Goal: Information Seeking & Learning: Learn about a topic

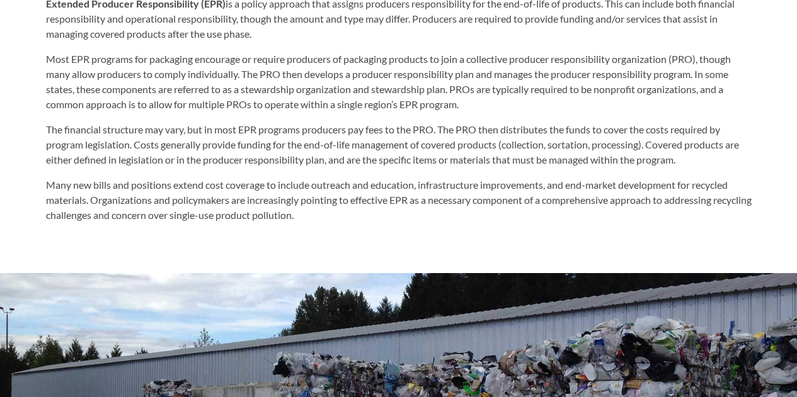
scroll to position [693, 0]
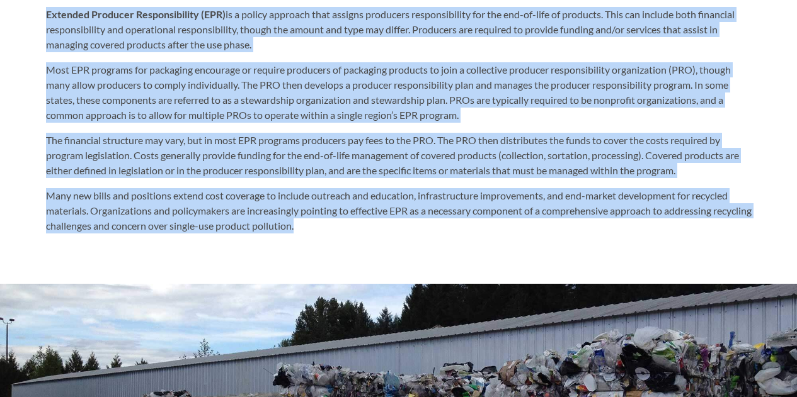
drag, startPoint x: 344, startPoint y: 229, endPoint x: 46, endPoint y: 21, distance: 363.2
click at [46, 21] on div "What is EPR? Extended Producer Responsibility (EPR) is a policy approach that a…" at bounding box center [398, 100] width 705 height 270
copy div "Loremips Dolorsit Ametconsectetu (ADI) el s doeius temporin utla etdolor magnaa…"
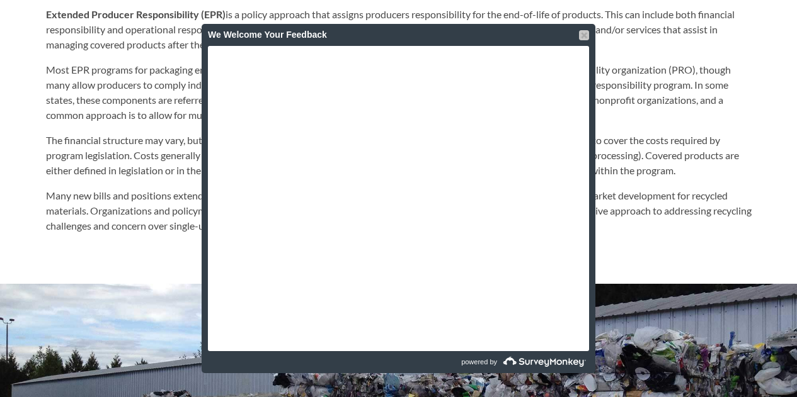
click at [586, 35] on div at bounding box center [584, 35] width 10 height 10
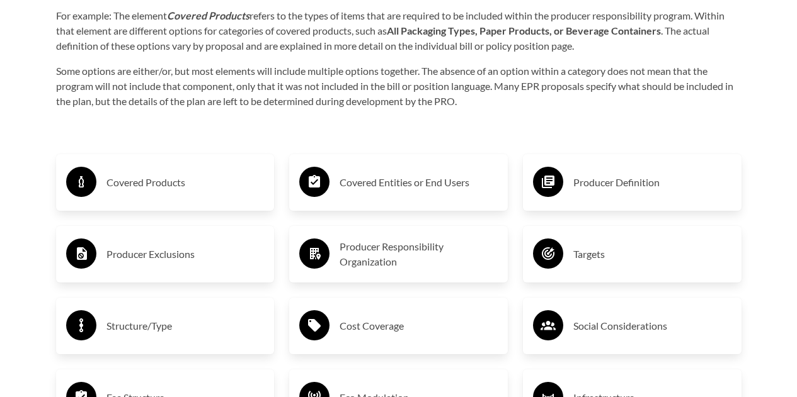
scroll to position [1938, 0]
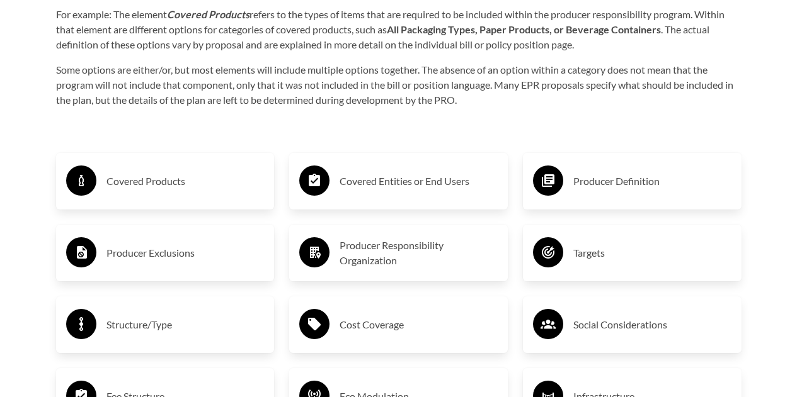
click at [387, 191] on h3 "Covered Entities or End Users" at bounding box center [418, 181] width 158 height 20
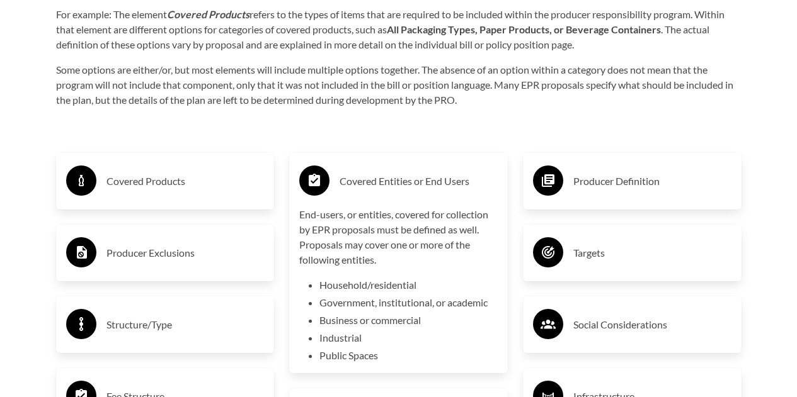
click at [166, 190] on h3 "Covered Products" at bounding box center [185, 181] width 158 height 20
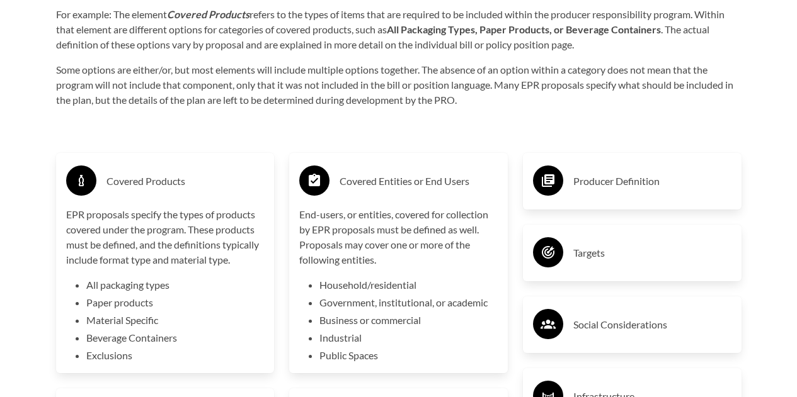
click at [174, 182] on h3 "Covered Products" at bounding box center [185, 181] width 158 height 20
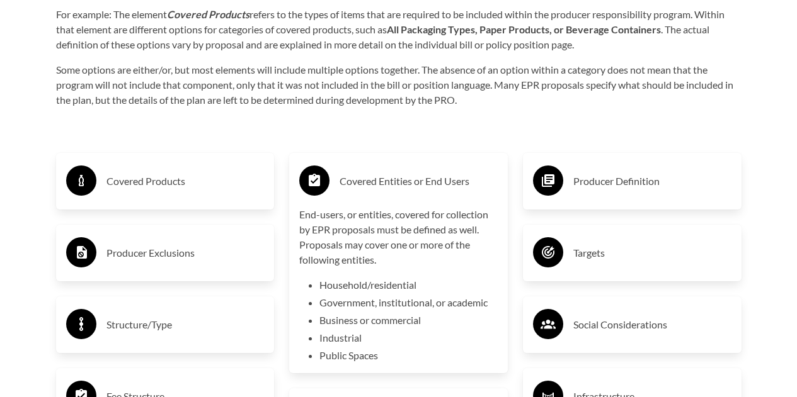
click at [356, 181] on h3 "Covered Entities or End Users" at bounding box center [418, 181] width 158 height 20
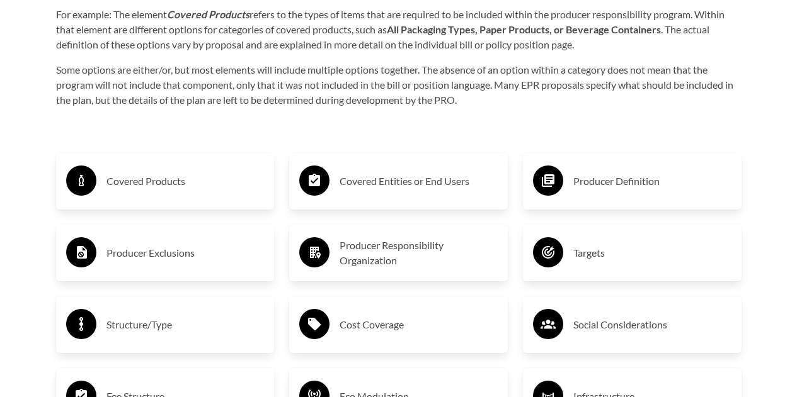
click at [549, 186] on icon at bounding box center [548, 180] width 13 height 13
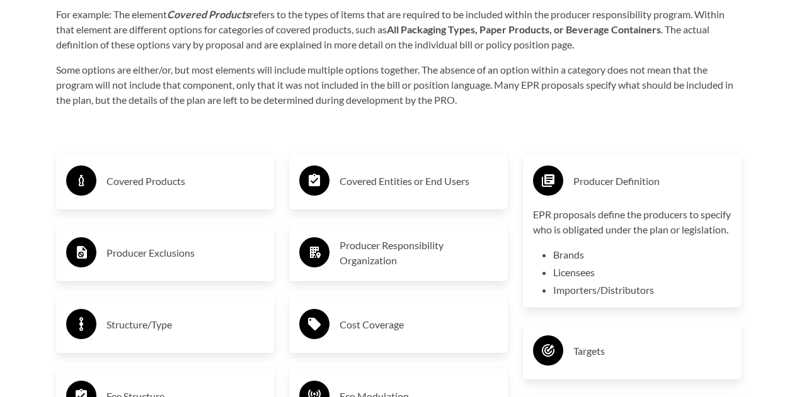
click at [540, 187] on circle at bounding box center [548, 181] width 30 height 30
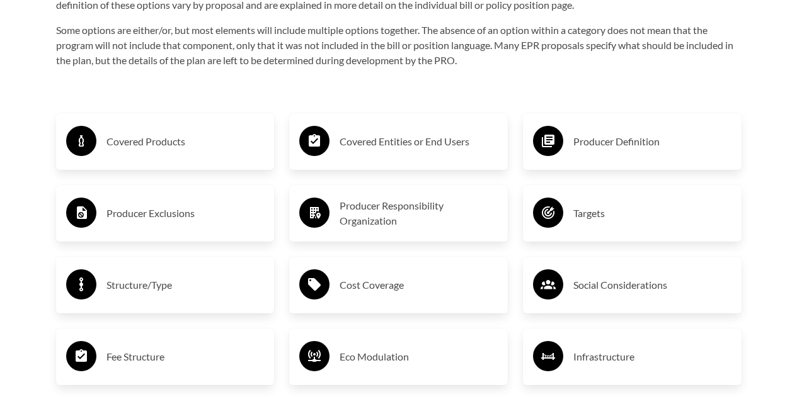
scroll to position [2001, 0]
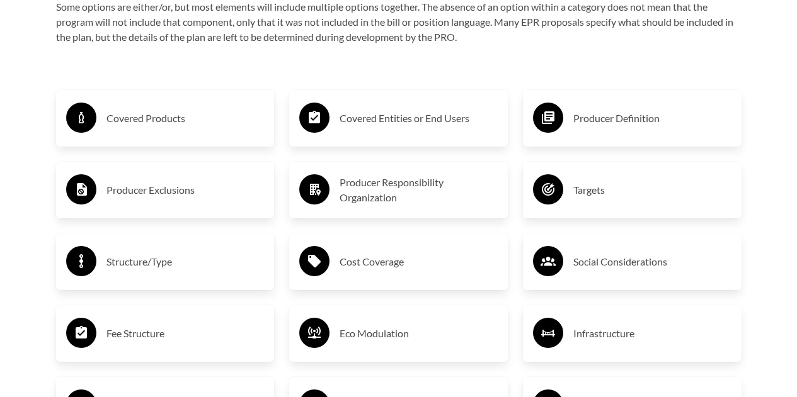
click at [154, 206] on div "Producer Exclusions" at bounding box center [165, 190] width 198 height 37
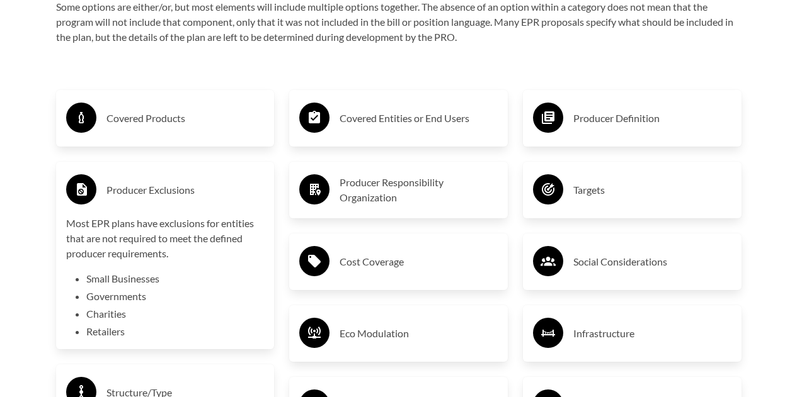
click at [171, 190] on h3 "Producer Exclusions" at bounding box center [185, 190] width 158 height 20
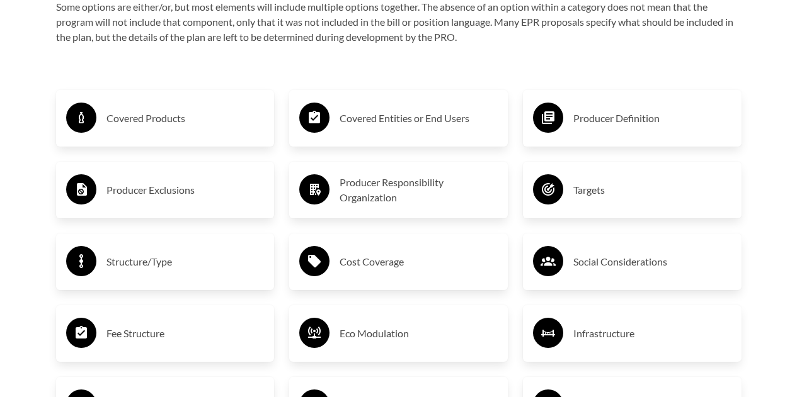
click at [344, 188] on h3 "Producer Responsibility Organization" at bounding box center [418, 190] width 158 height 30
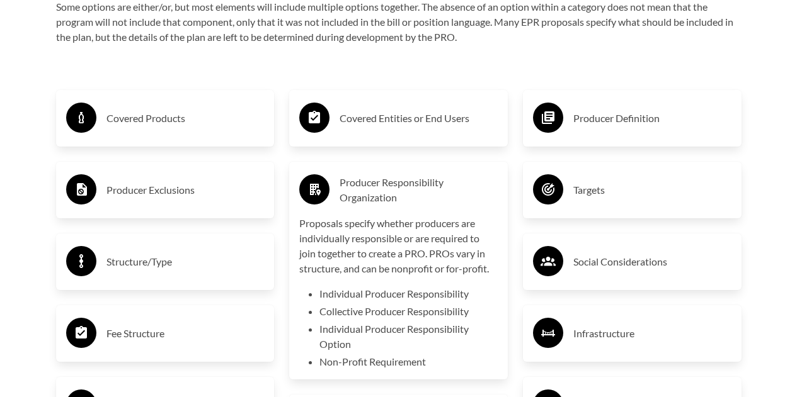
click at [707, 205] on div "Targets" at bounding box center [632, 190] width 198 height 37
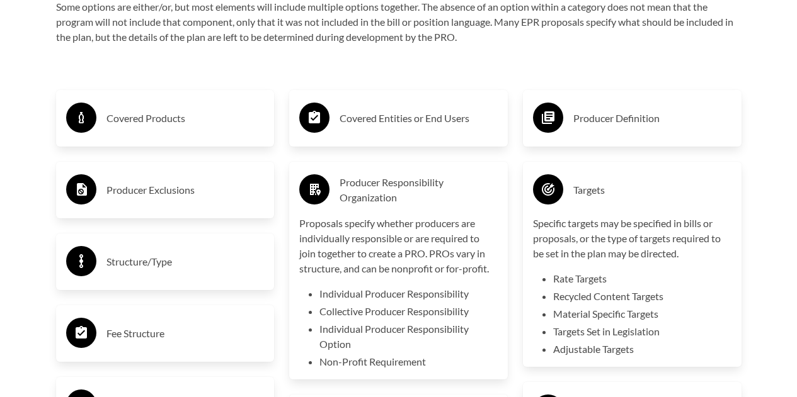
click at [646, 199] on h3 "Targets" at bounding box center [652, 190] width 158 height 20
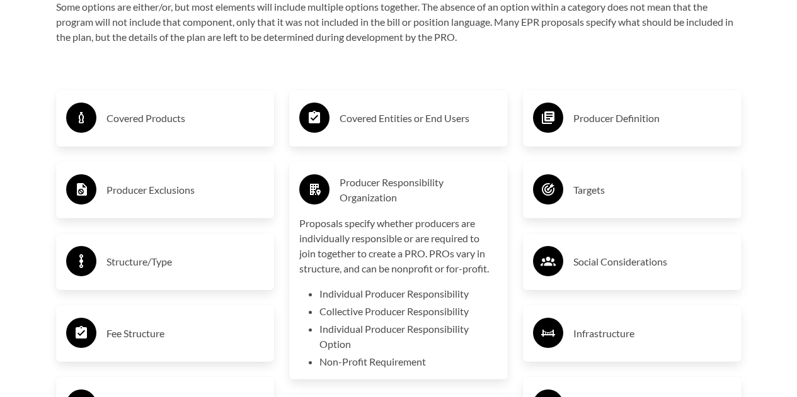
click at [466, 188] on h3 "Producer Responsibility Organization" at bounding box center [418, 190] width 158 height 30
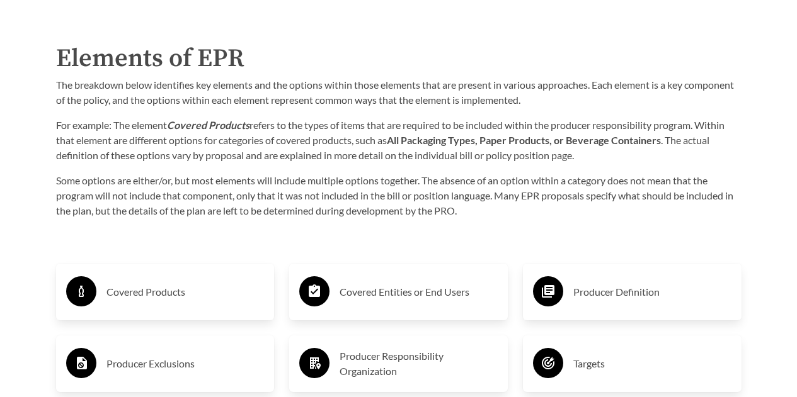
scroll to position [1812, 0]
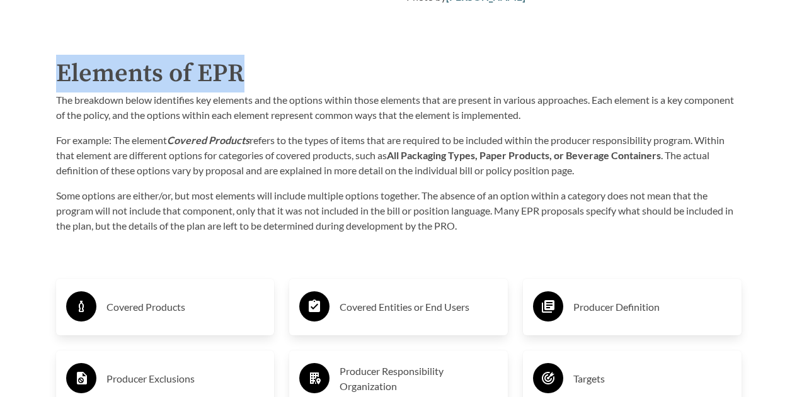
drag, startPoint x: 250, startPoint y: 73, endPoint x: 59, endPoint y: 67, distance: 191.5
click at [59, 67] on h2 "Elements of EPR" at bounding box center [398, 74] width 685 height 38
copy h2 "Elements of EPR"
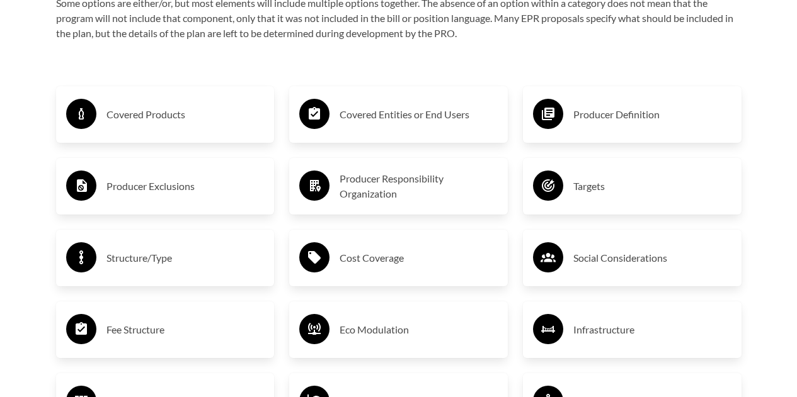
scroll to position [2001, 0]
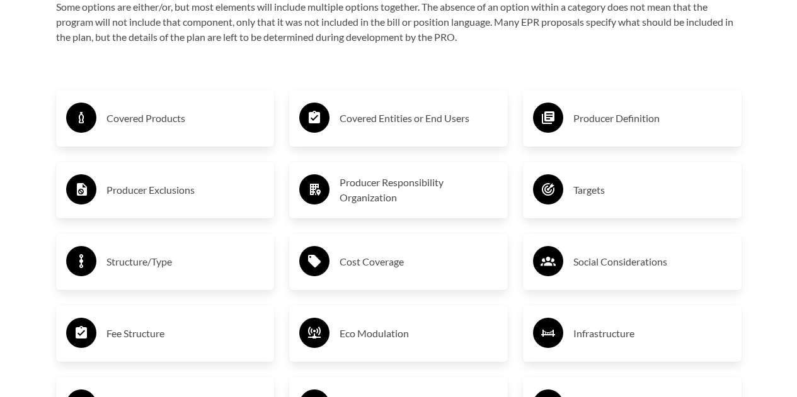
click at [208, 263] on h3 "Structure/Type" at bounding box center [185, 262] width 158 height 20
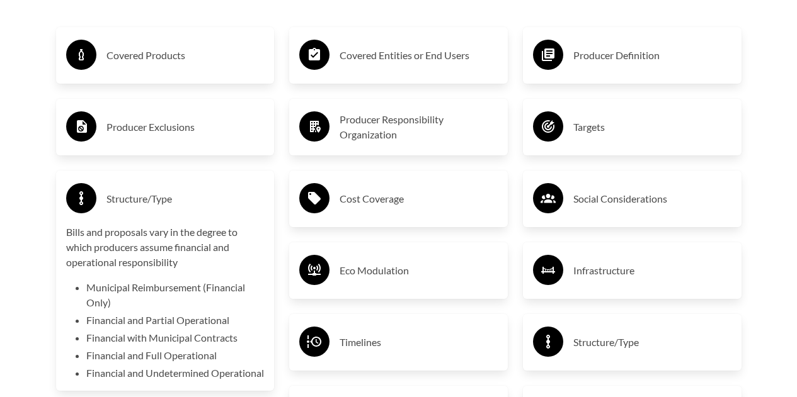
scroll to position [2127, 0]
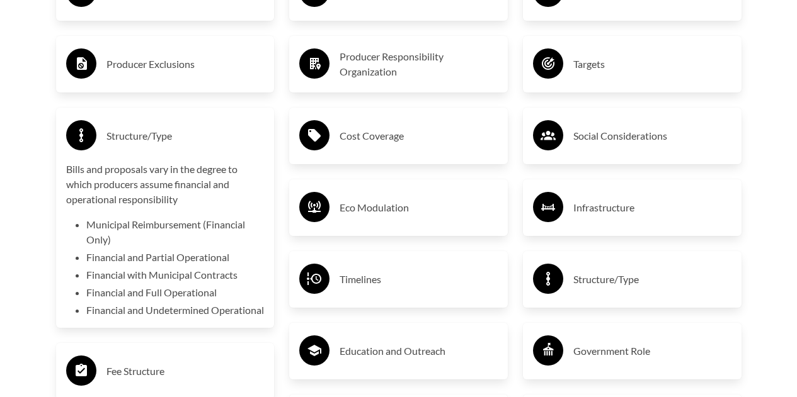
click at [201, 149] on div "Structure/Type" at bounding box center [165, 136] width 198 height 37
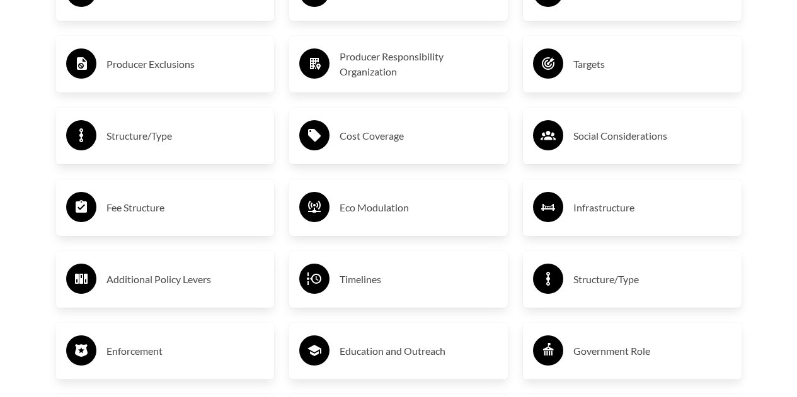
click at [364, 144] on h3 "Cost Coverage" at bounding box center [418, 136] width 158 height 20
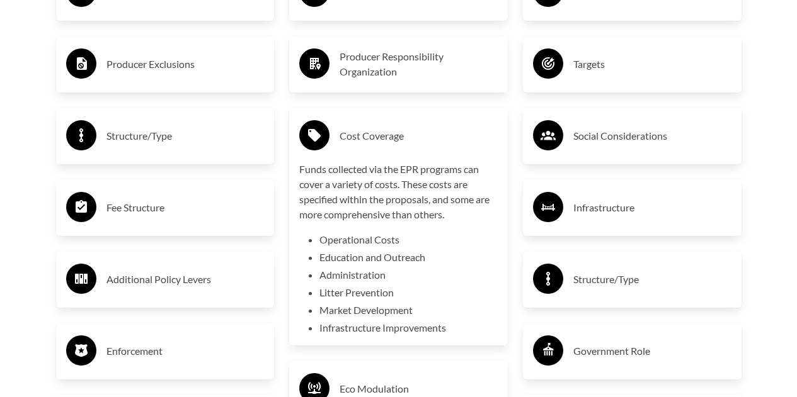
click at [364, 144] on h3 "Cost Coverage" at bounding box center [418, 136] width 158 height 20
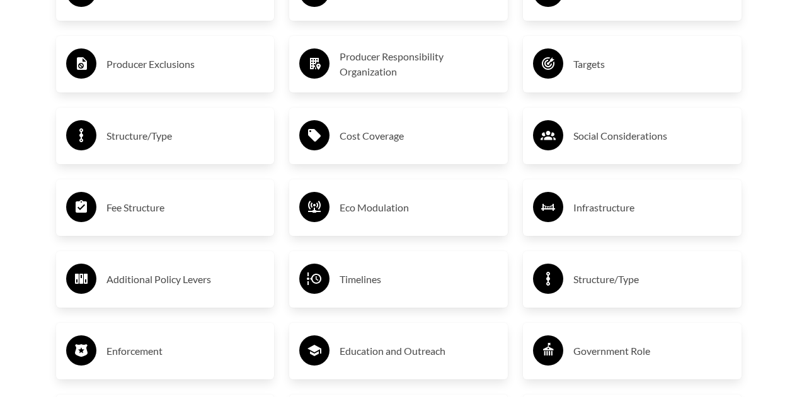
click at [234, 203] on h3 "Fee Structure" at bounding box center [185, 208] width 158 height 20
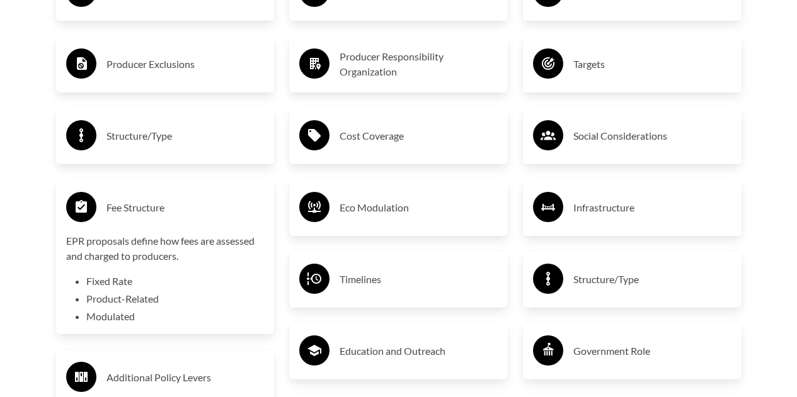
click at [232, 203] on h3 "Fee Structure" at bounding box center [185, 208] width 158 height 20
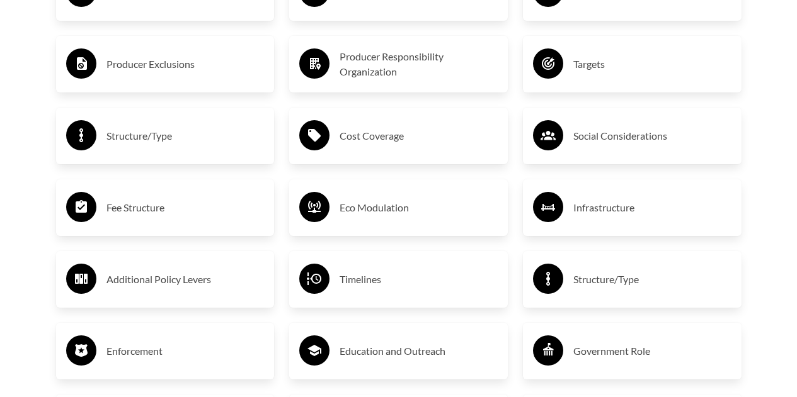
click at [331, 202] on div "Eco Modulation" at bounding box center [398, 208] width 198 height 37
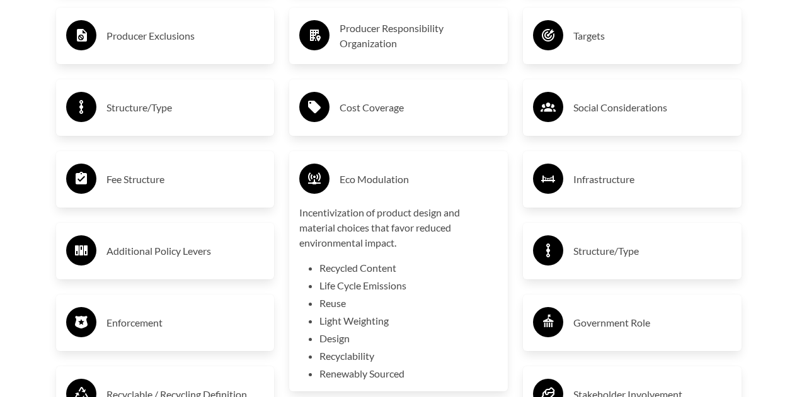
scroll to position [2190, 0]
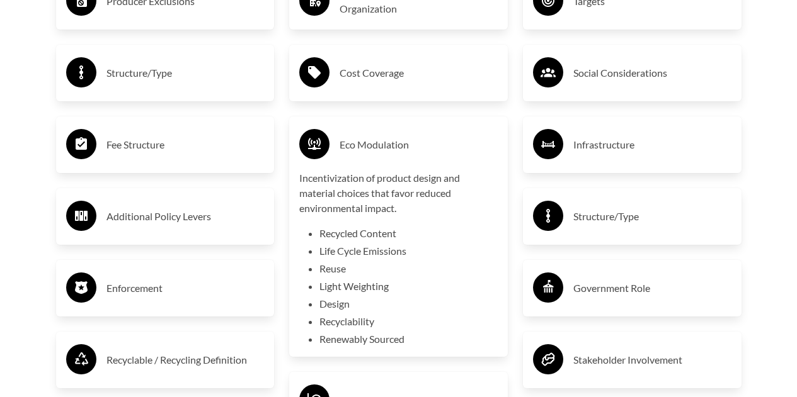
click at [410, 225] on div "Incentivization of product design and material choices that favor reduced envir…" at bounding box center [398, 259] width 198 height 176
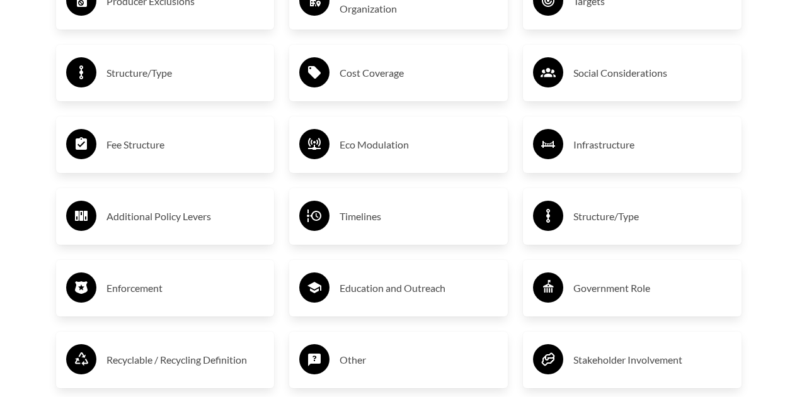
click at [581, 206] on div "Structure/Type" at bounding box center [632, 216] width 198 height 37
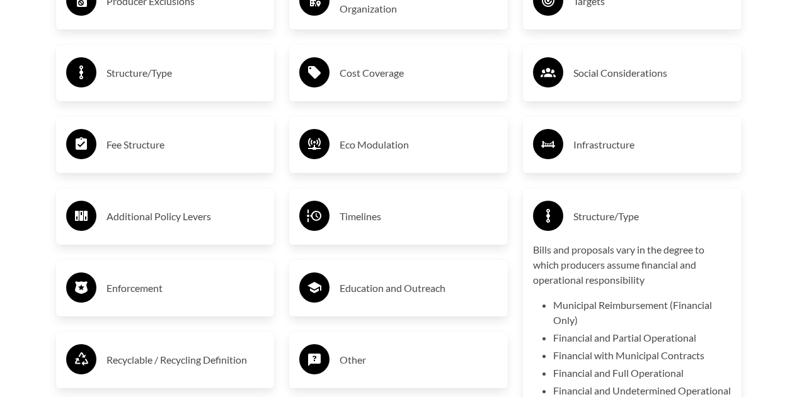
click at [581, 206] on div "Structure/Type" at bounding box center [632, 216] width 198 height 37
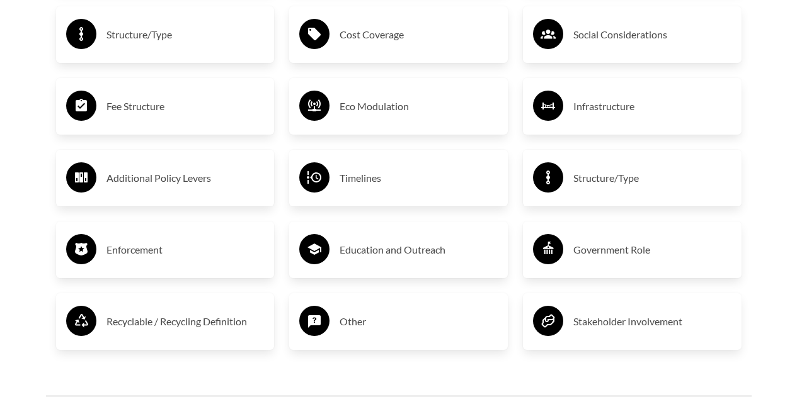
scroll to position [2253, 0]
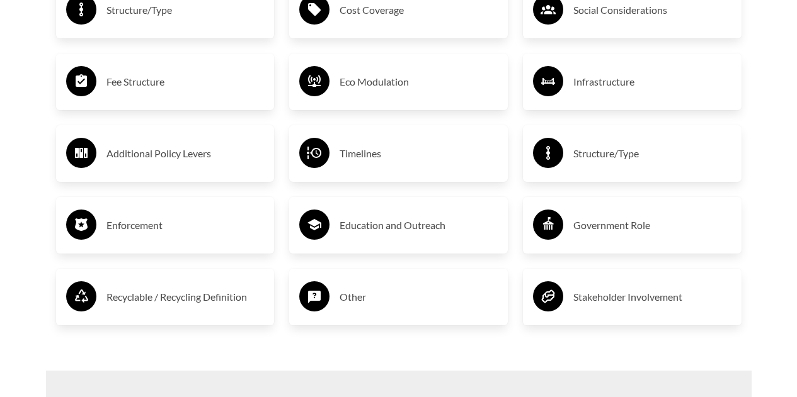
click at [219, 220] on h3 "Enforcement" at bounding box center [185, 225] width 158 height 20
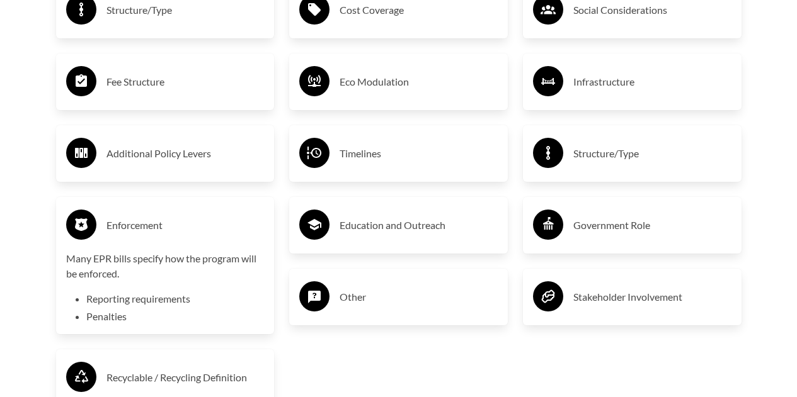
click at [219, 220] on h3 "Enforcement" at bounding box center [185, 225] width 158 height 20
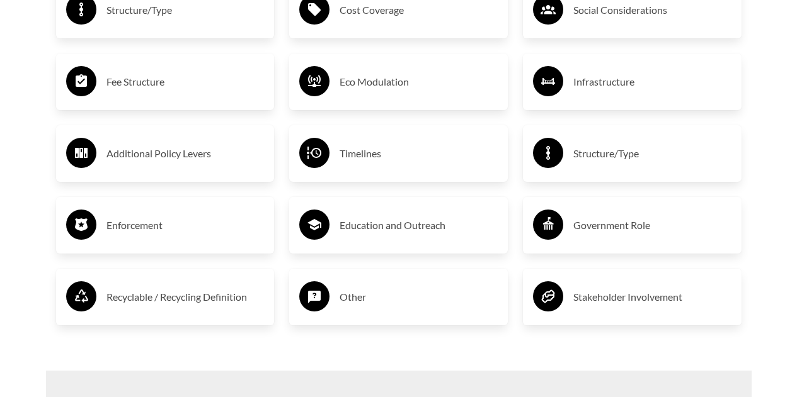
click at [668, 315] on div "Stakeholder Involvement" at bounding box center [632, 297] width 198 height 37
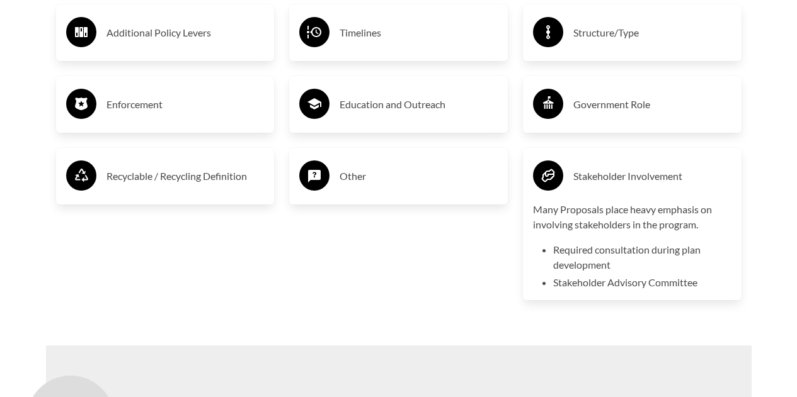
scroll to position [2379, 0]
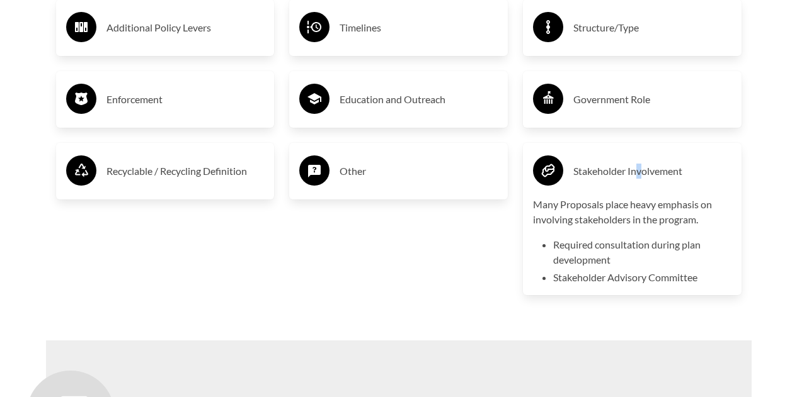
drag, startPoint x: 640, startPoint y: 169, endPoint x: 586, endPoint y: 174, distance: 55.0
click at [635, 170] on h3 "Stakeholder Involvement" at bounding box center [652, 171] width 158 height 20
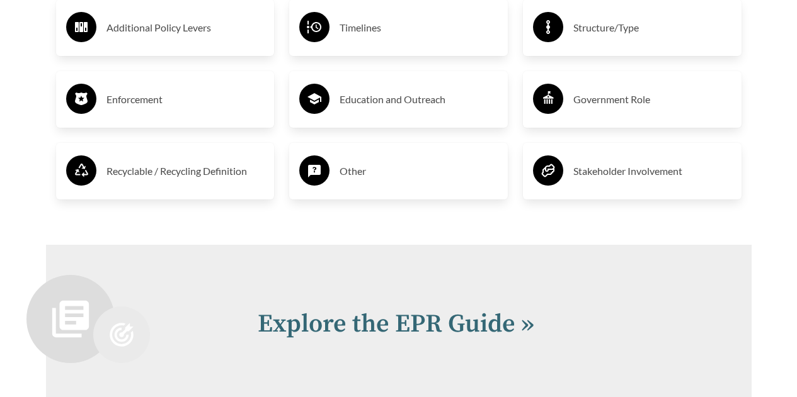
click at [339, 171] on div "Other" at bounding box center [398, 171] width 198 height 37
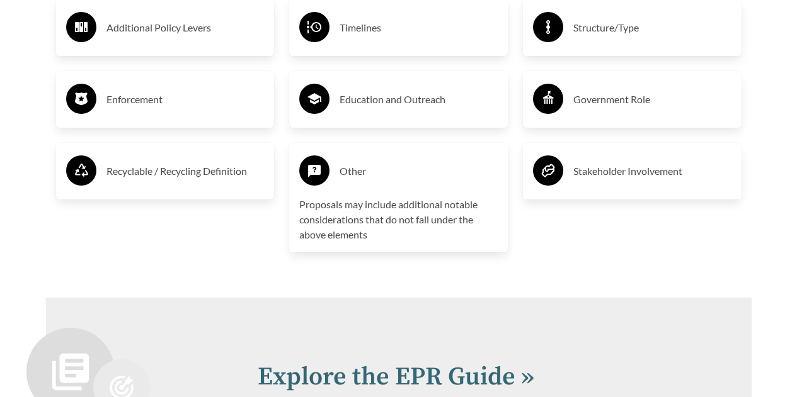
click at [339, 171] on div "Other" at bounding box center [398, 171] width 198 height 37
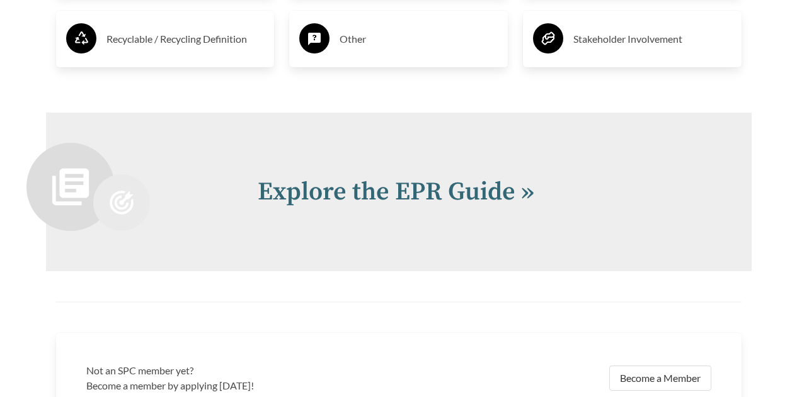
scroll to position [2505, 0]
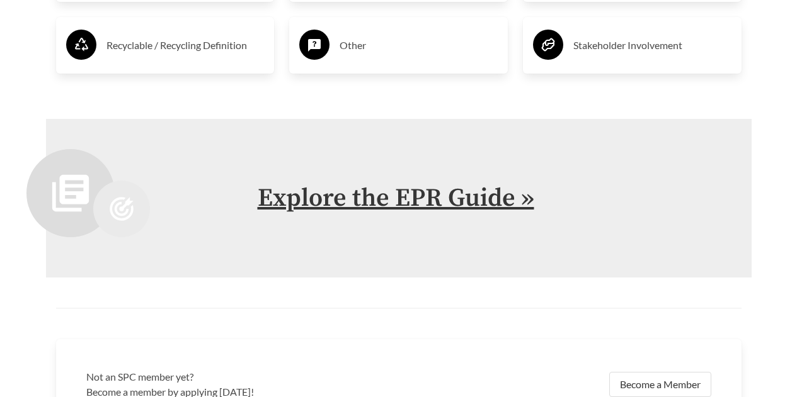
click at [412, 200] on link "Explore the EPR Guide »" at bounding box center [396, 198] width 276 height 31
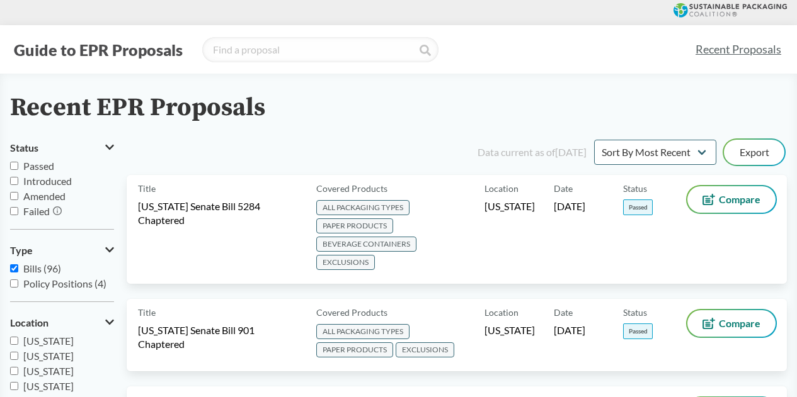
click at [13, 166] on input "Passed" at bounding box center [14, 166] width 8 height 8
checkbox input "true"
click at [28, 208] on span "Failed" at bounding box center [36, 211] width 26 height 12
click at [18, 208] on input "Failed" at bounding box center [14, 211] width 8 height 8
click at [24, 212] on span "Failed" at bounding box center [36, 211] width 26 height 12
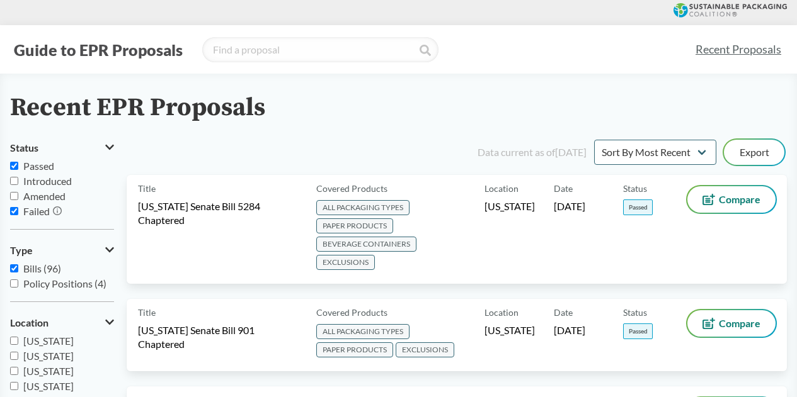
click at [18, 212] on input "Failed" at bounding box center [14, 211] width 8 height 8
checkbox input "false"
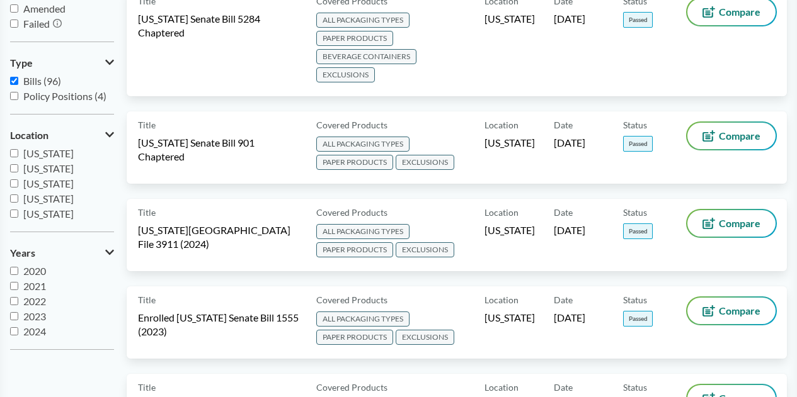
scroll to position [189, 0]
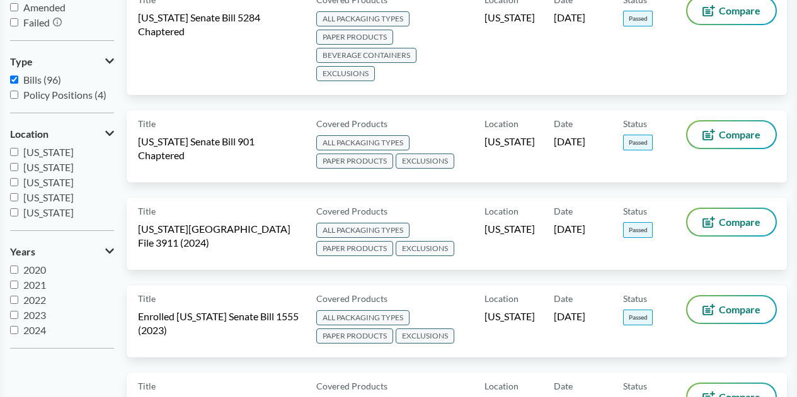
click at [41, 76] on span "Bills (96)" at bounding box center [42, 80] width 38 height 12
click at [18, 76] on input "Bills (96)" at bounding box center [14, 80] width 8 height 8
checkbox input "false"
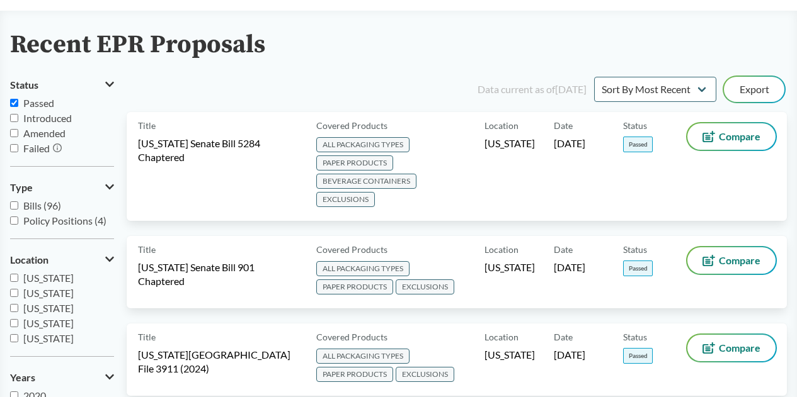
click at [42, 100] on span "Passed" at bounding box center [38, 103] width 31 height 12
click at [18, 100] on input "Passed" at bounding box center [14, 103] width 8 height 8
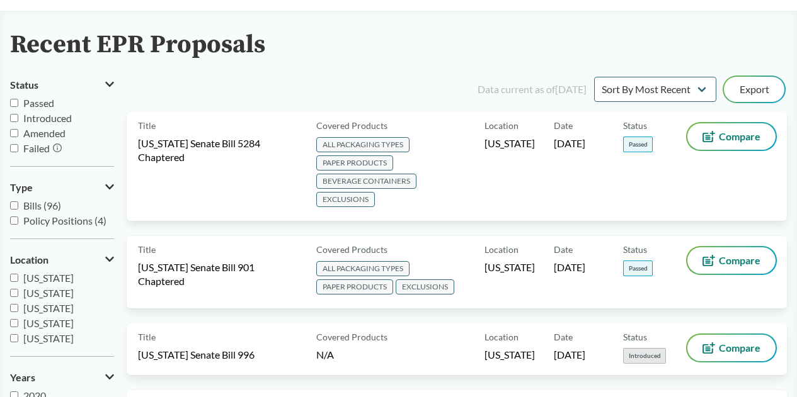
click at [42, 101] on span "Passed" at bounding box center [38, 103] width 31 height 12
click at [18, 101] on input "Passed" at bounding box center [14, 103] width 8 height 8
checkbox input "true"
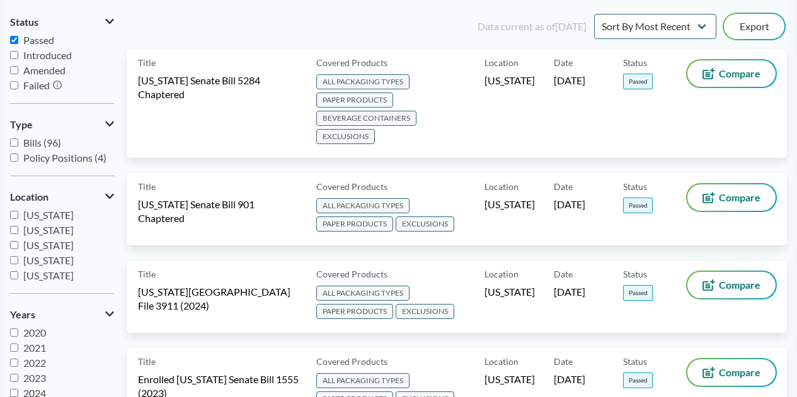
scroll to position [0, 0]
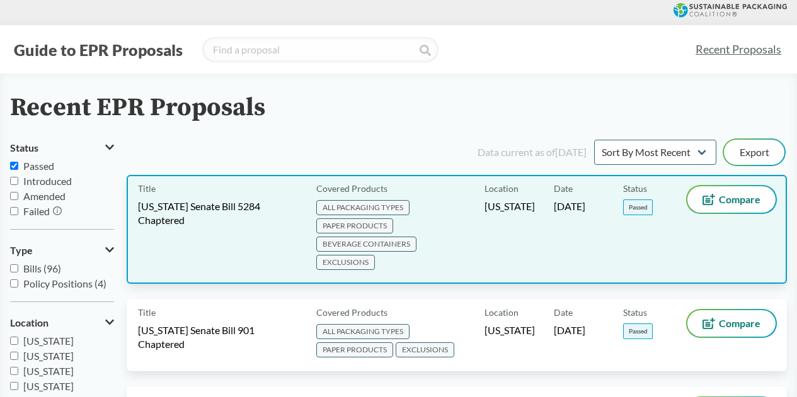
click at [271, 196] on div "Title [US_STATE] Senate Bill 5284 Chaptered" at bounding box center [224, 229] width 173 height 86
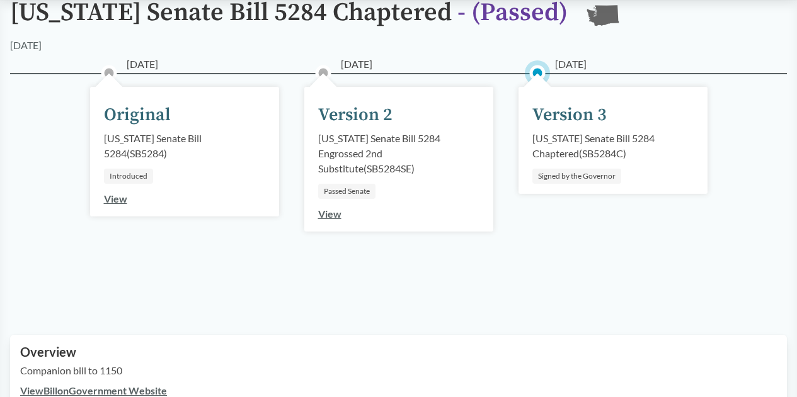
scroll to position [189, 0]
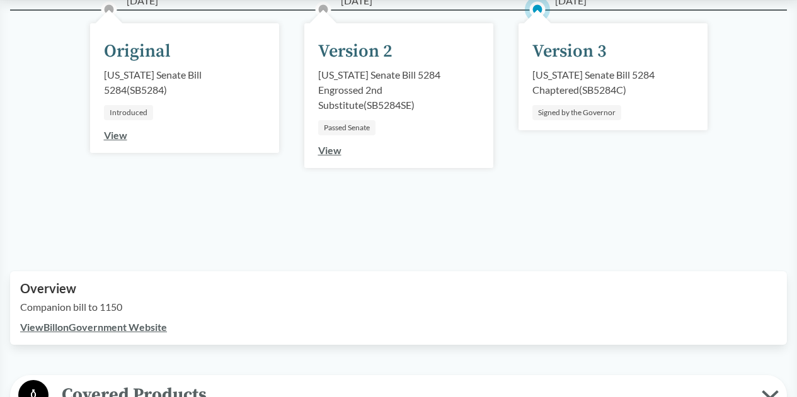
click at [579, 66] on div "[DATE] Version 3 [US_STATE] Senate Bill 5284 Chaptered ( SB5284C ) Signed by th…" at bounding box center [612, 76] width 189 height 107
click at [424, 101] on div "[US_STATE] Senate Bill 5284 Engrossed 2nd Substitute ( SB5284SE )" at bounding box center [398, 89] width 161 height 45
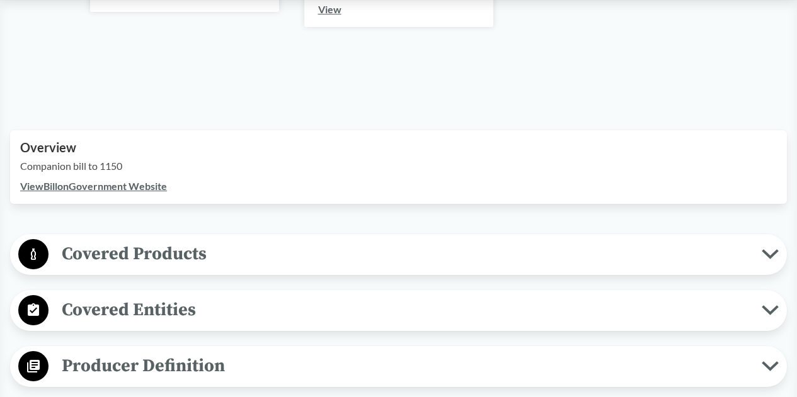
scroll to position [378, 0]
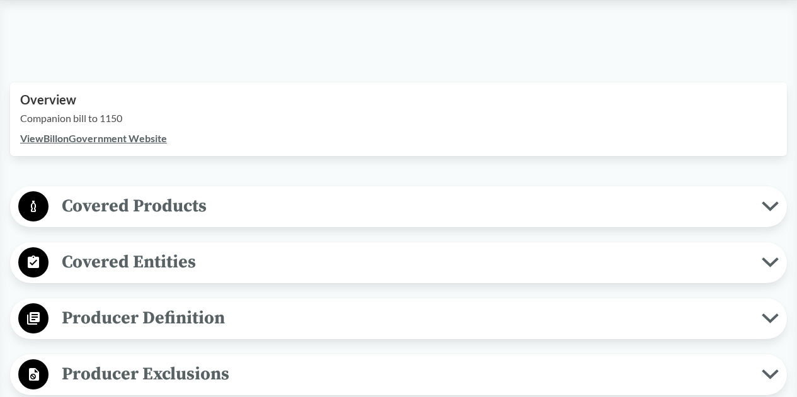
click at [93, 138] on link "View Bill on Government Website" at bounding box center [93, 138] width 147 height 12
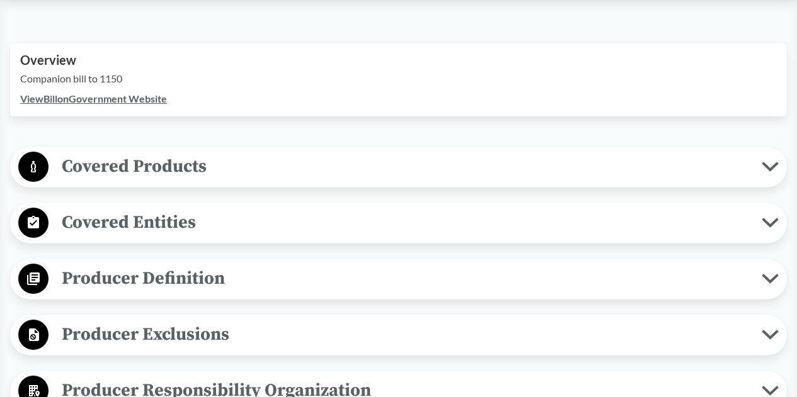
scroll to position [441, 0]
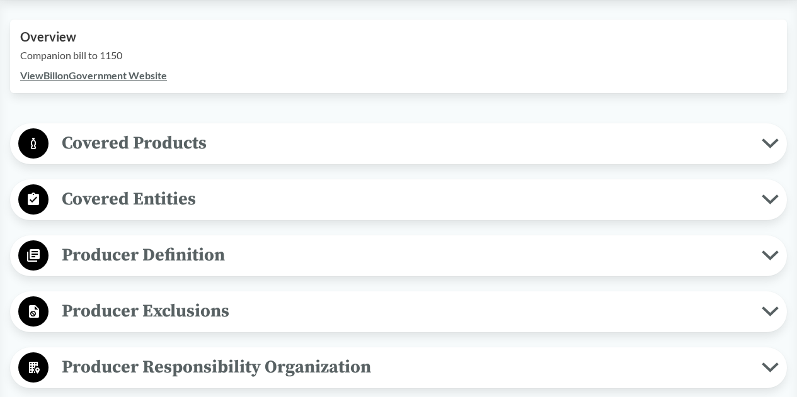
click at [766, 142] on icon at bounding box center [769, 143] width 13 height 6
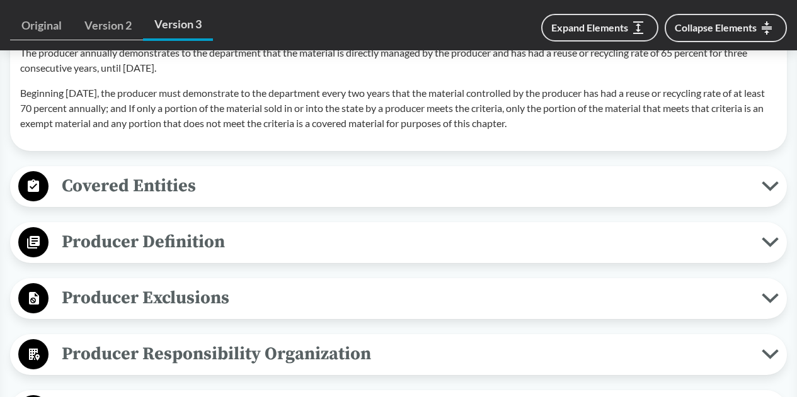
scroll to position [1574, 0]
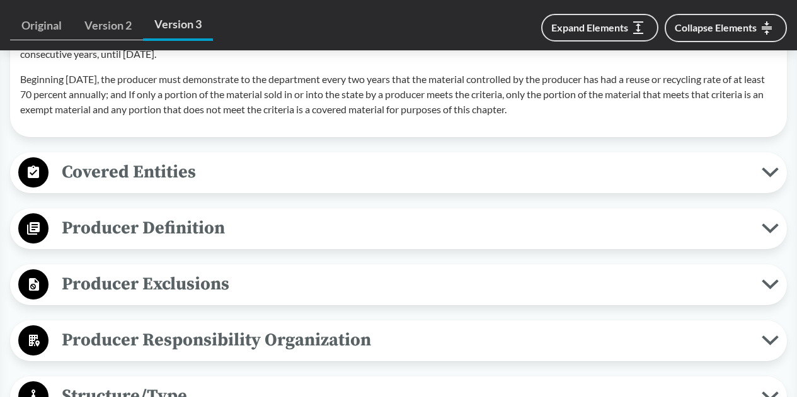
click at [771, 189] on button "Covered Entities" at bounding box center [398, 173] width 768 height 32
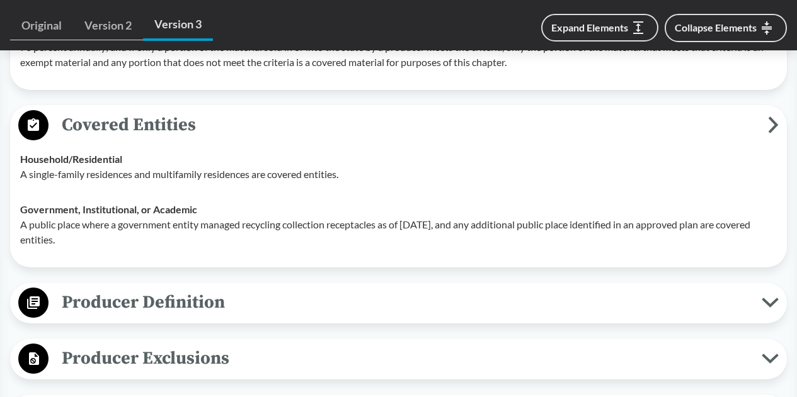
scroll to position [1637, 0]
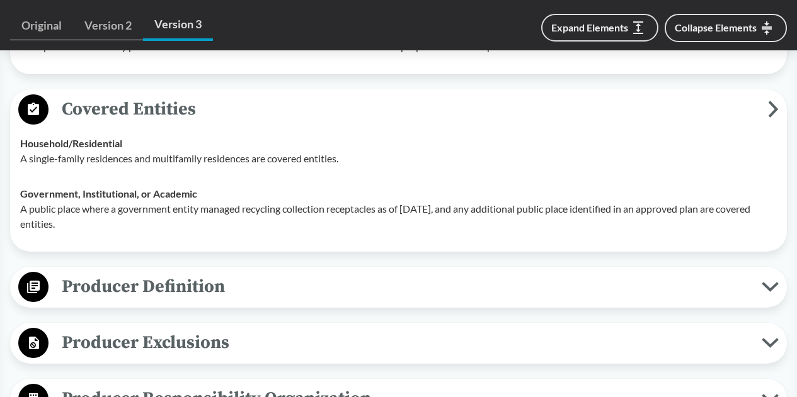
click at [766, 123] on span "Covered Entities" at bounding box center [407, 109] width 719 height 28
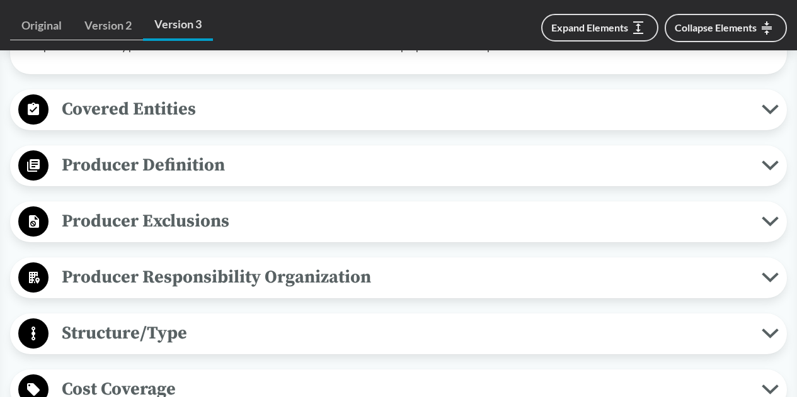
click at [766, 182] on button "Producer Definition" at bounding box center [398, 166] width 768 height 32
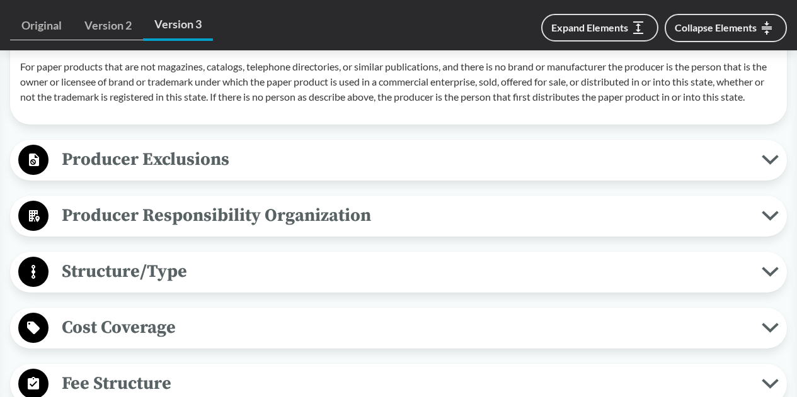
scroll to position [2456, 0]
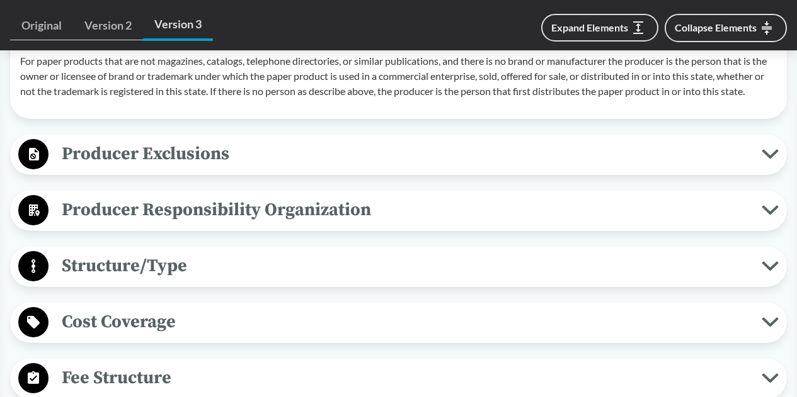
click at [756, 168] on span "Producer Exclusions" at bounding box center [404, 154] width 713 height 28
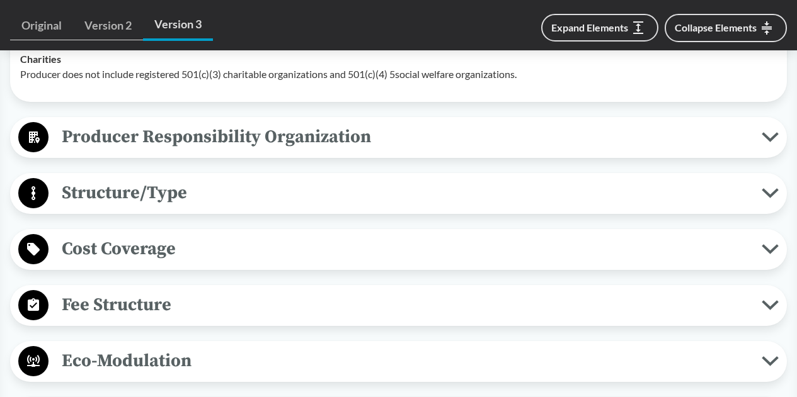
scroll to position [2834, 0]
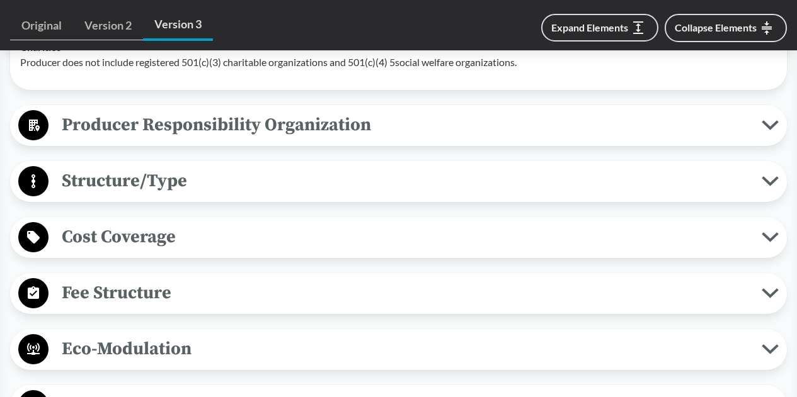
click at [761, 139] on span "Producer Responsibility Organization" at bounding box center [404, 125] width 713 height 28
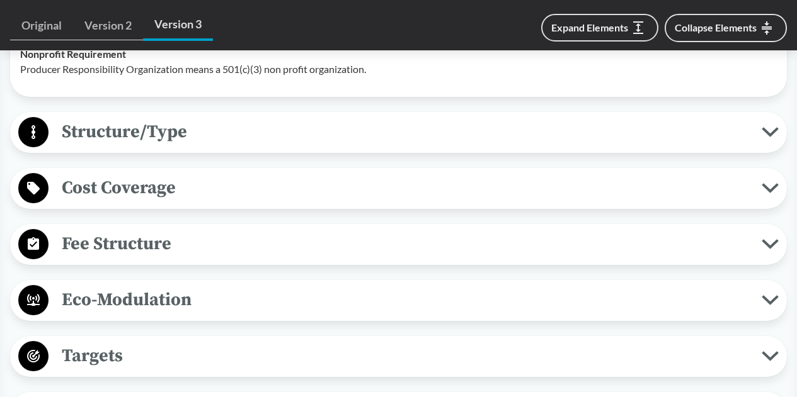
scroll to position [3086, 0]
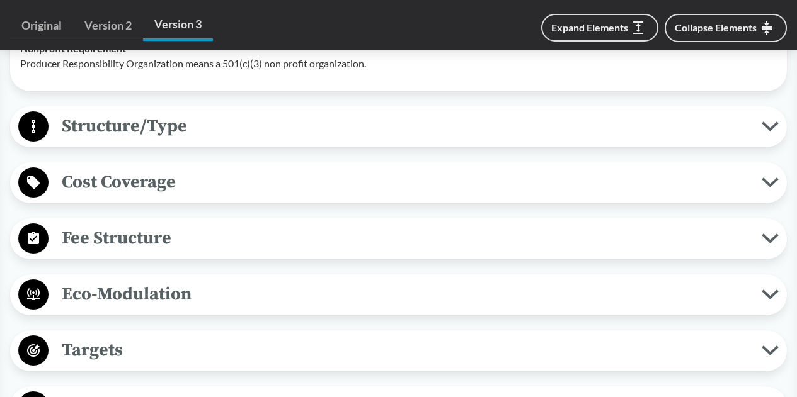
click at [418, 140] on span "Structure/Type" at bounding box center [404, 126] width 713 height 28
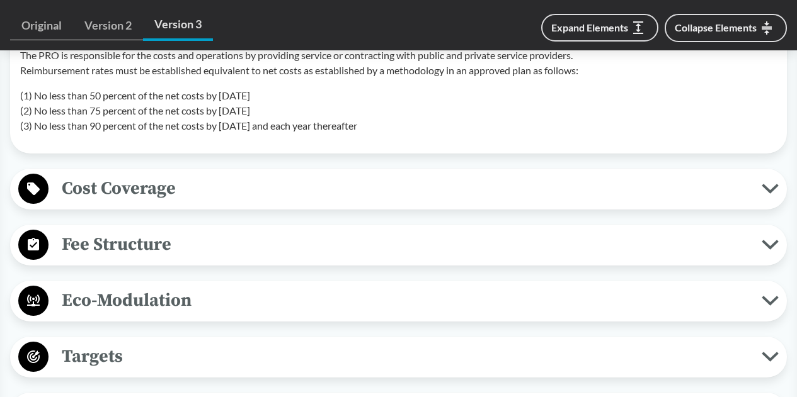
scroll to position [3275, 0]
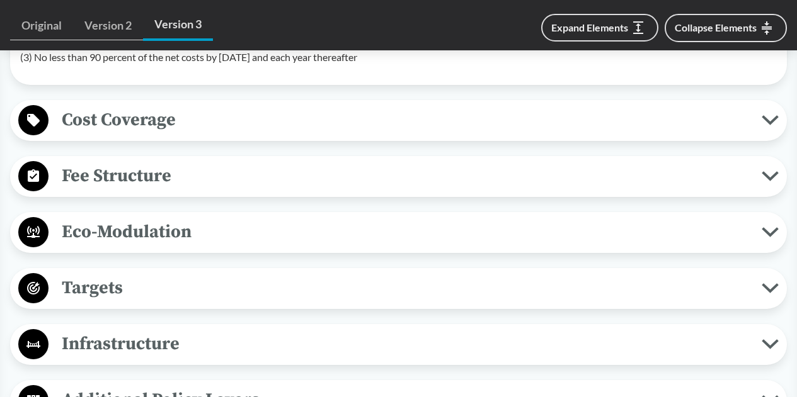
click at [415, 134] on span "Cost Coverage" at bounding box center [404, 120] width 713 height 28
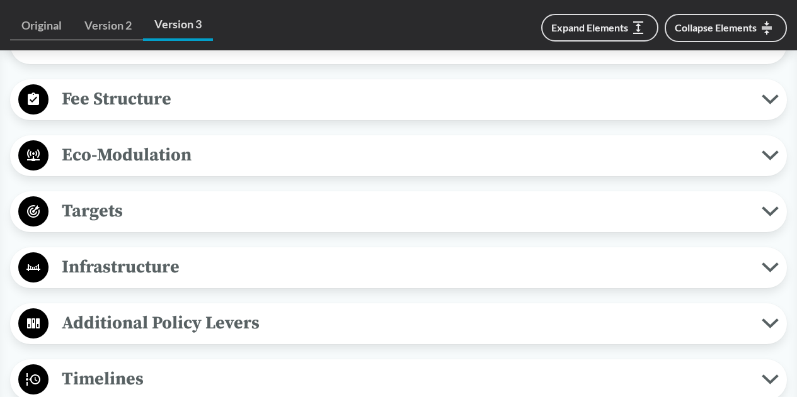
scroll to position [3590, 0]
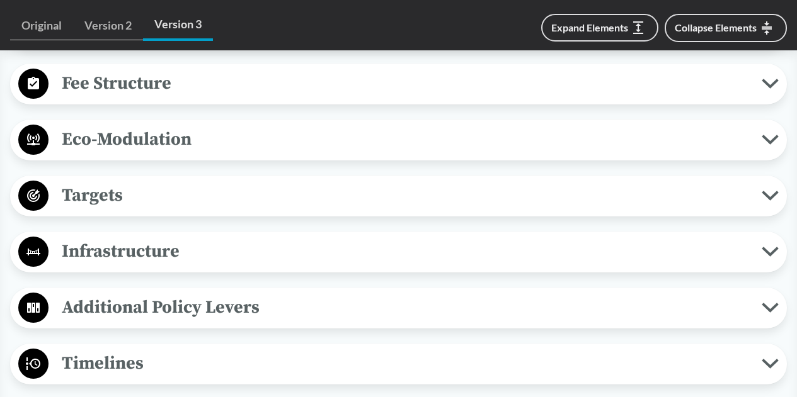
click at [408, 98] on span "Fee Structure" at bounding box center [404, 83] width 713 height 28
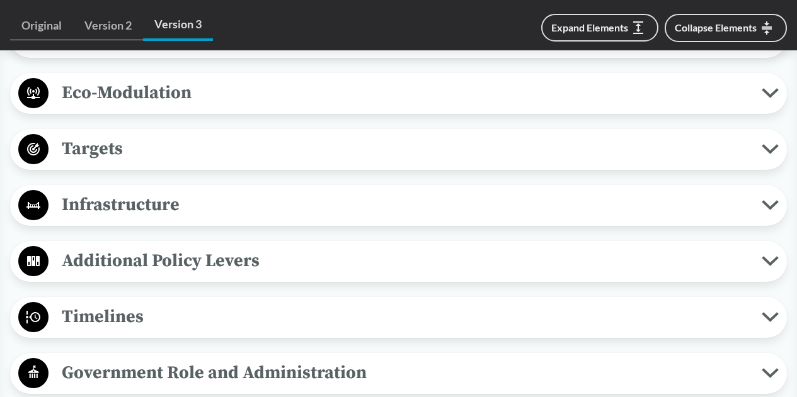
scroll to position [3779, 0]
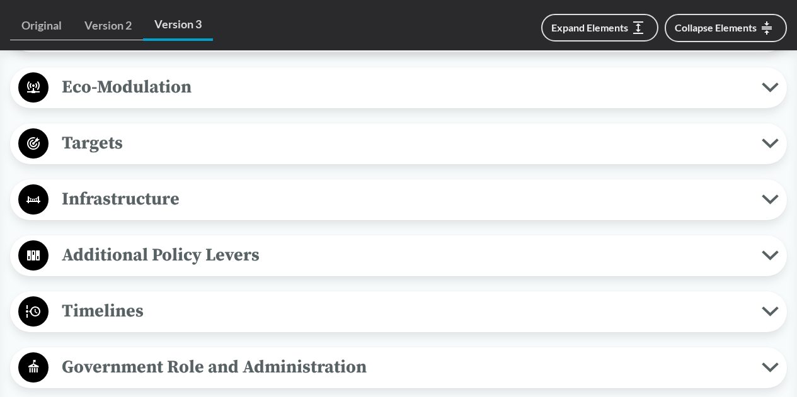
click at [774, 104] on button "Eco-Modulation" at bounding box center [398, 88] width 768 height 32
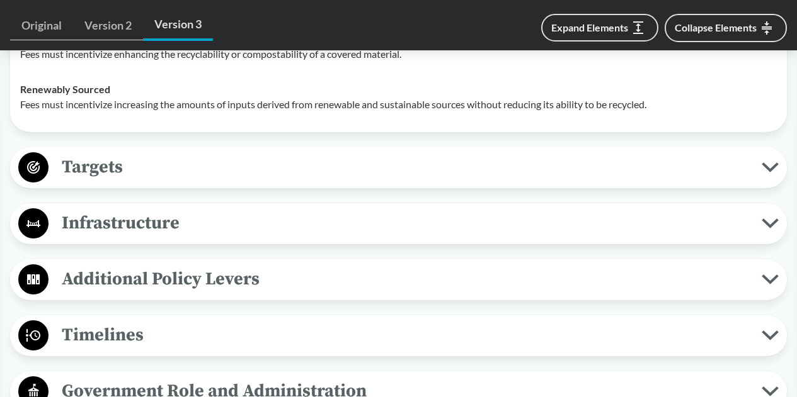
scroll to position [4093, 0]
click at [285, 181] on span "Targets" at bounding box center [404, 166] width 713 height 28
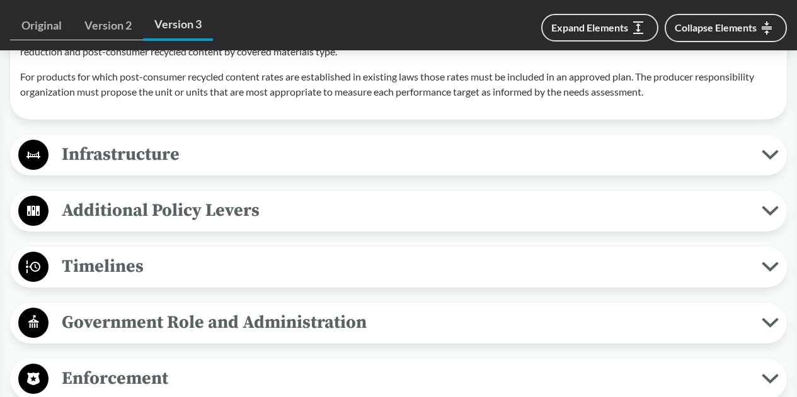
scroll to position [4597, 0]
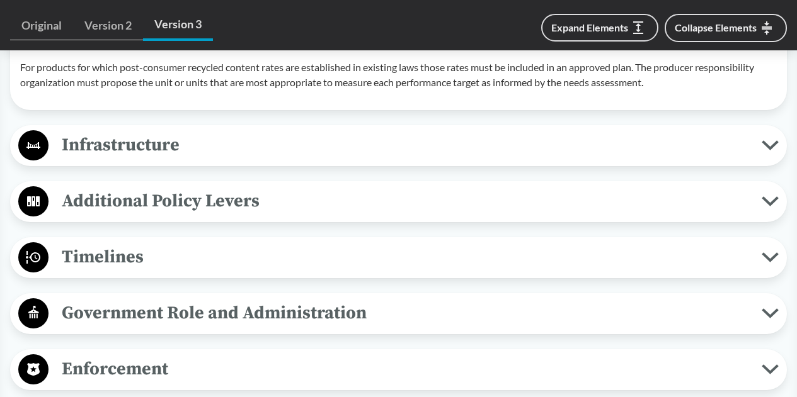
click at [295, 159] on span "Infrastructure" at bounding box center [404, 145] width 713 height 28
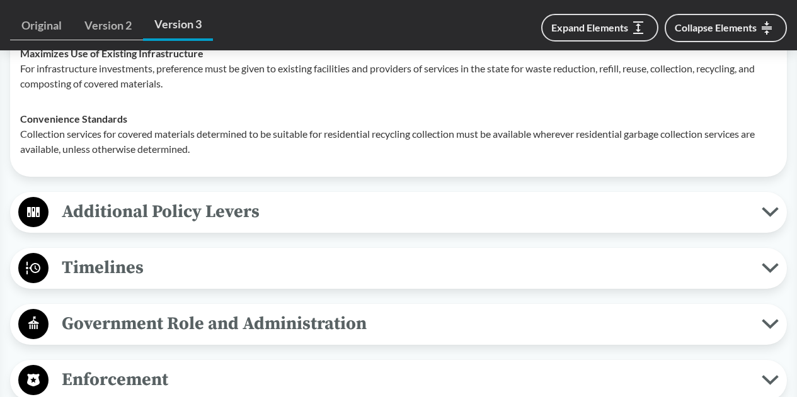
scroll to position [4786, 0]
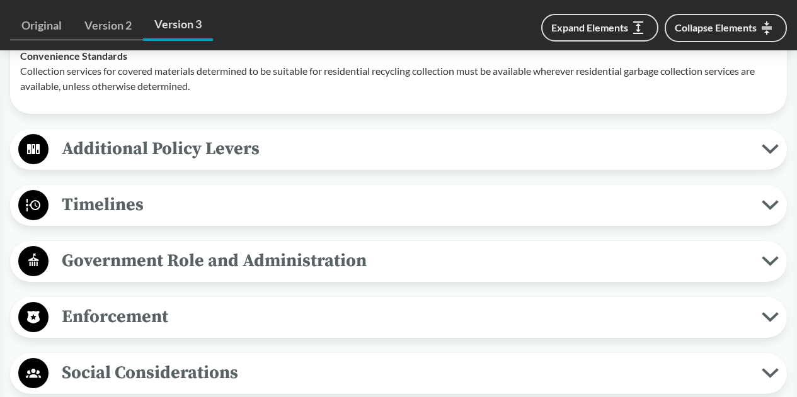
click at [314, 166] on button "Additional Policy Levers" at bounding box center [398, 150] width 768 height 32
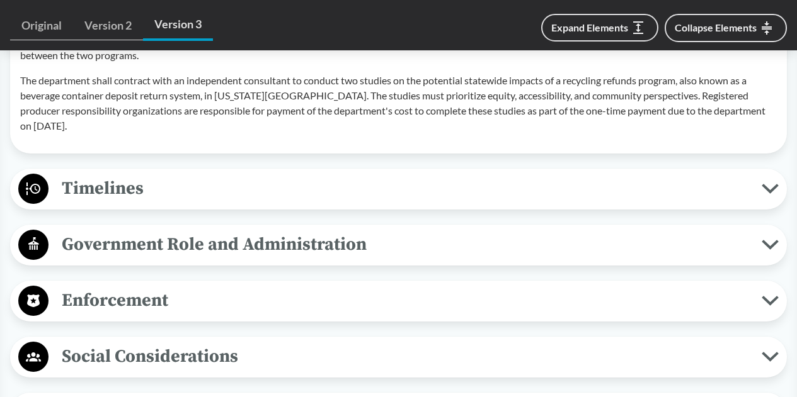
scroll to position [4975, 0]
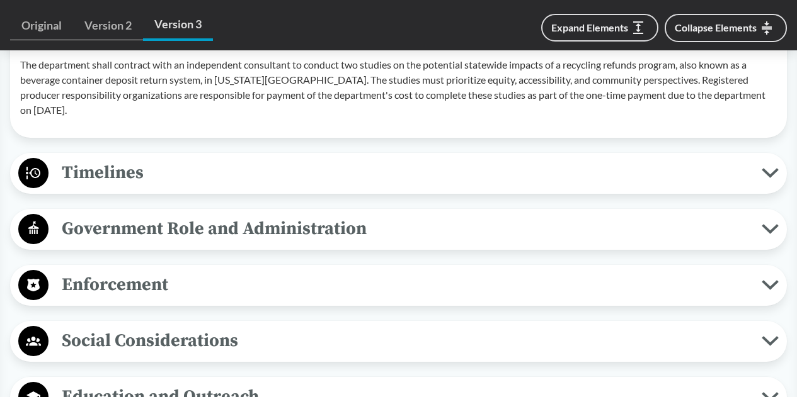
click at [305, 187] on span "Timelines" at bounding box center [404, 173] width 713 height 28
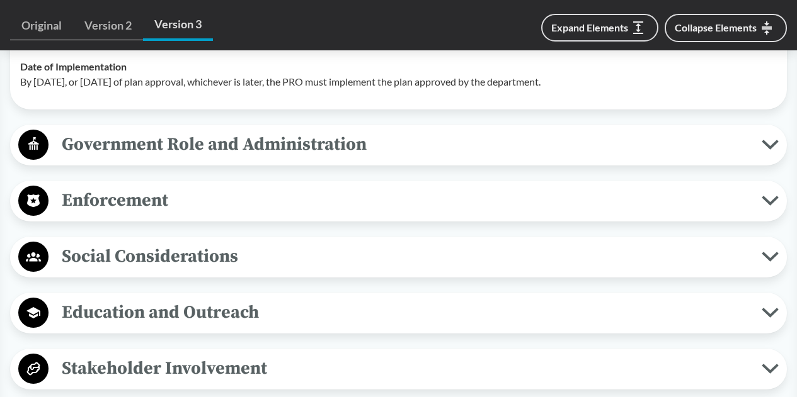
scroll to position [5353, 0]
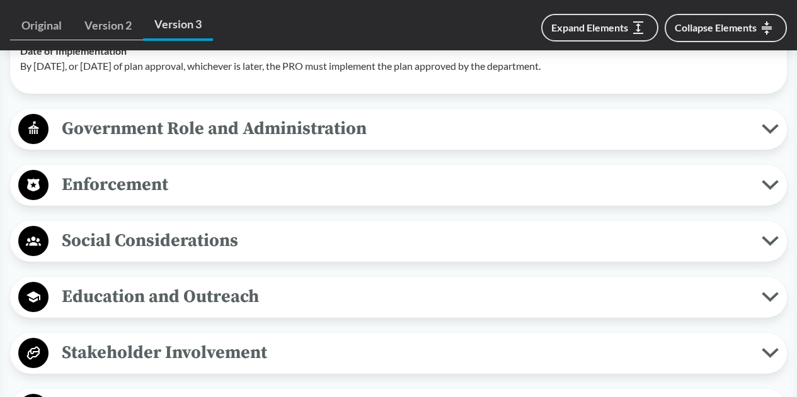
click at [214, 150] on div "Government Role and Administration Plan Review and Approval Beginning [DATE], a…" at bounding box center [398, 129] width 776 height 41
click at [219, 143] on span "Government Role and Administration" at bounding box center [404, 129] width 713 height 28
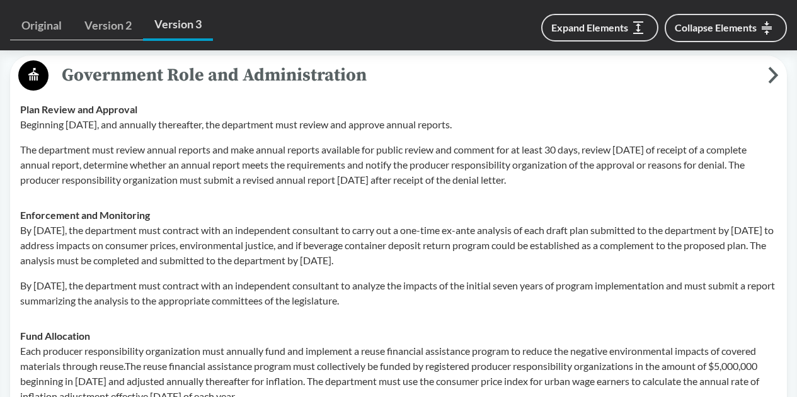
scroll to position [5479, 0]
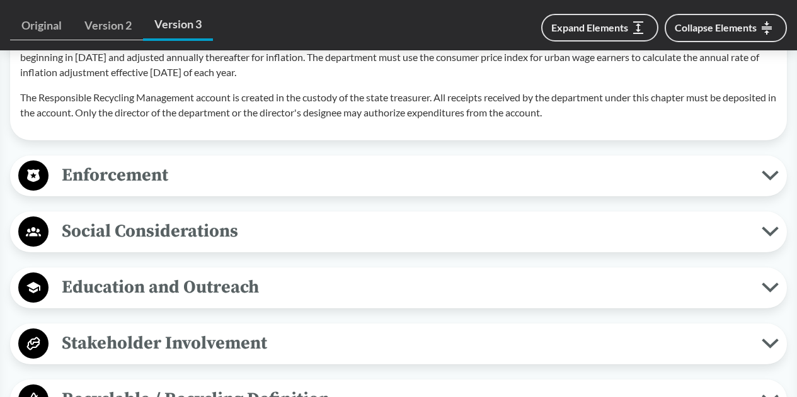
click at [219, 190] on span "Enforcement" at bounding box center [404, 175] width 713 height 28
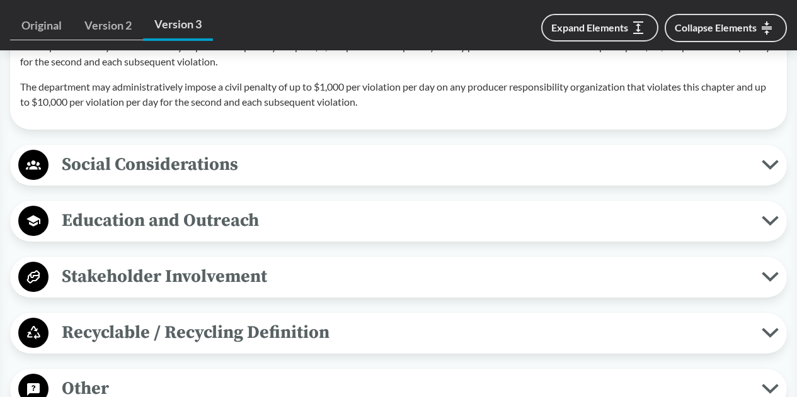
scroll to position [6046, 0]
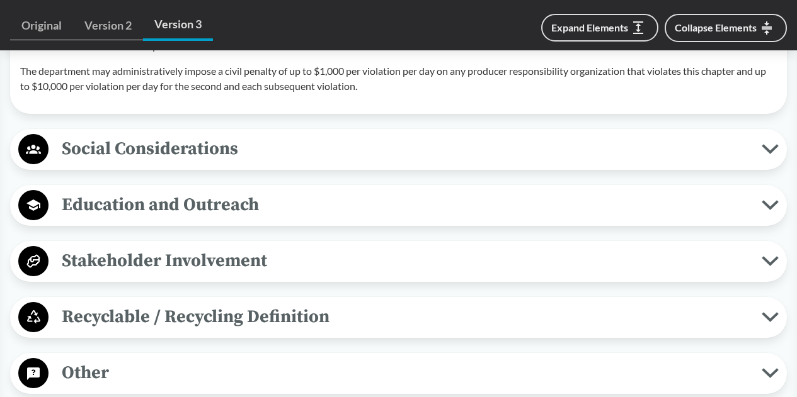
click at [237, 163] on span "Social Considerations" at bounding box center [404, 149] width 713 height 28
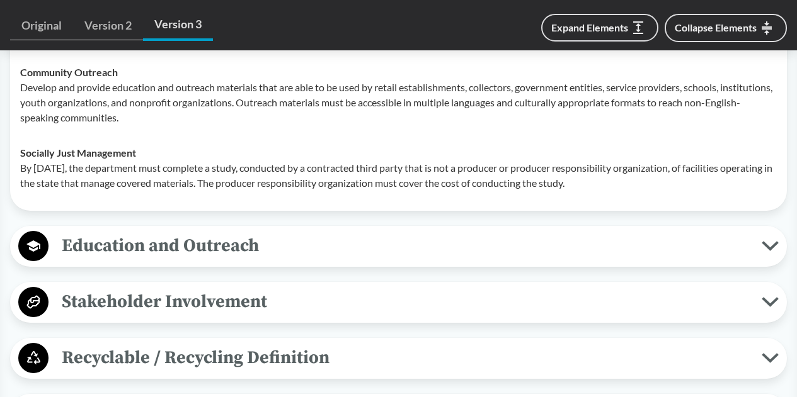
scroll to position [6361, 0]
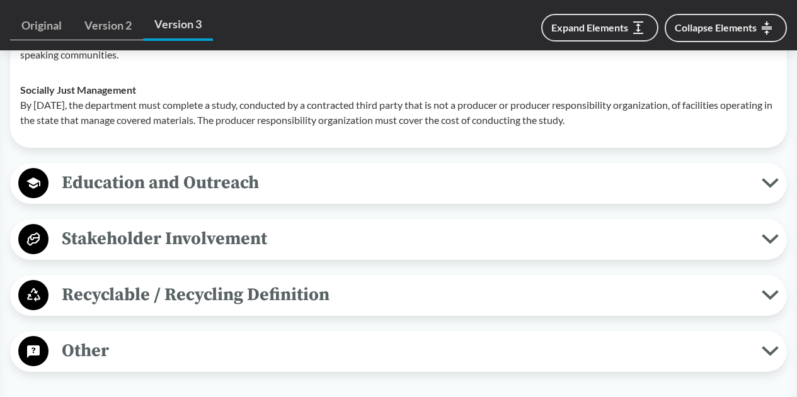
click at [261, 197] on span "Education and Outreach" at bounding box center [404, 183] width 713 height 28
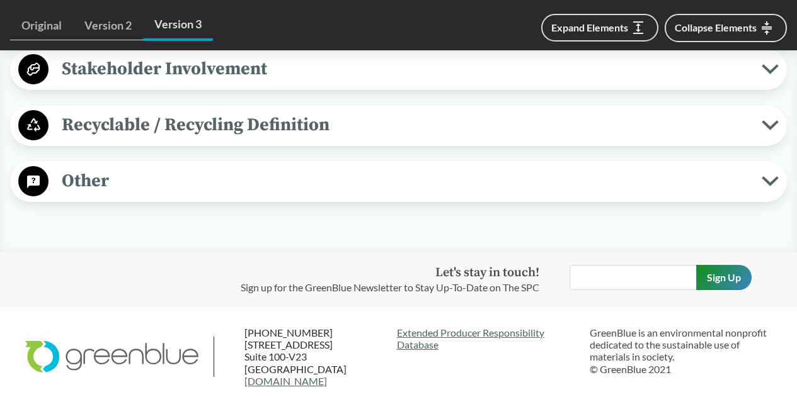
scroll to position [6801, 0]
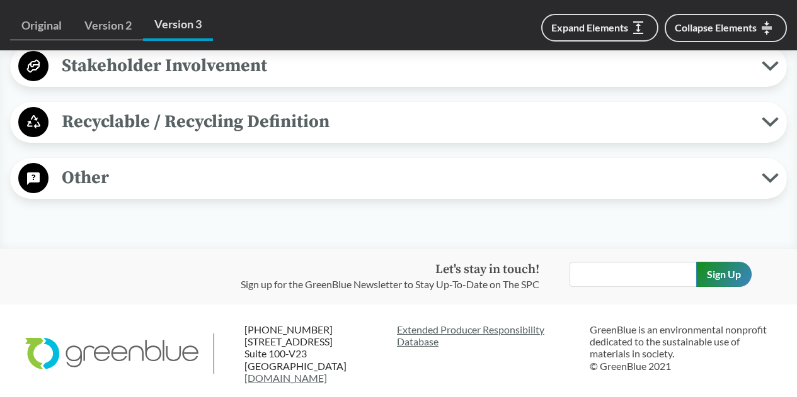
click at [259, 80] on span "Stakeholder Involvement" at bounding box center [404, 66] width 713 height 28
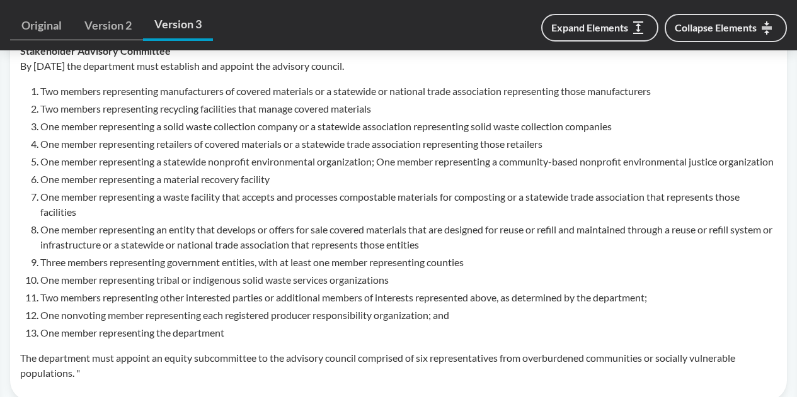
scroll to position [6927, 0]
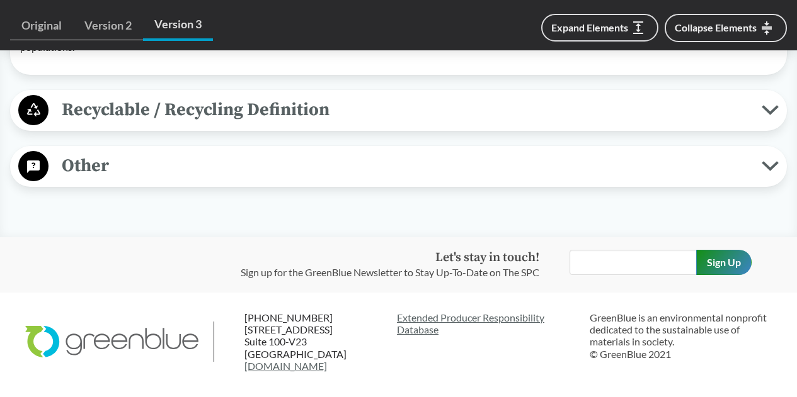
click at [271, 124] on span "Recyclable / Recycling Definition" at bounding box center [404, 110] width 713 height 28
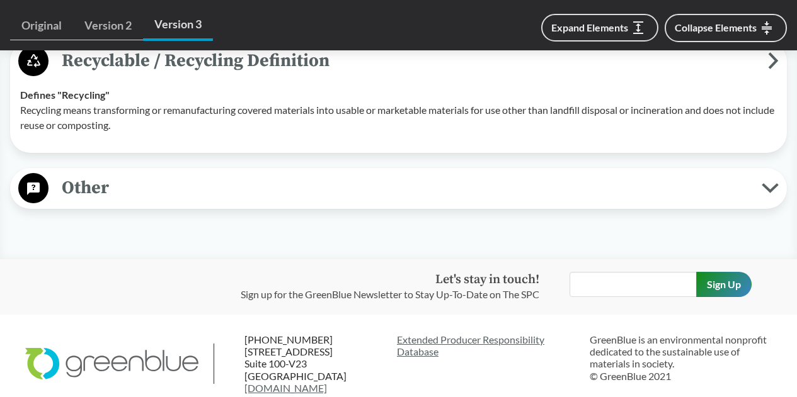
scroll to position [7305, 0]
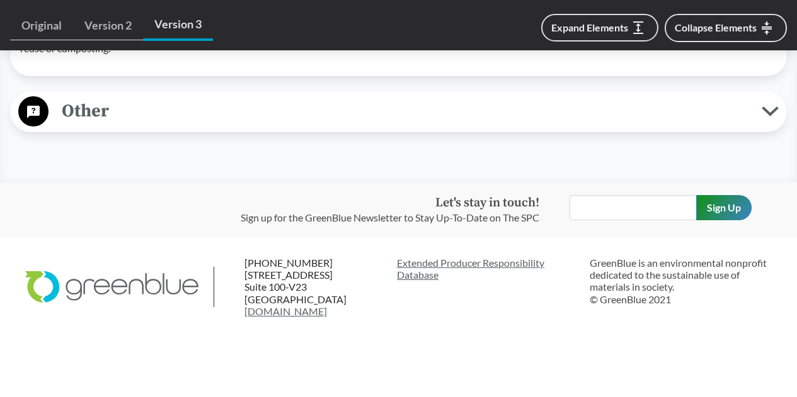
click at [272, 125] on span "Other" at bounding box center [404, 111] width 713 height 28
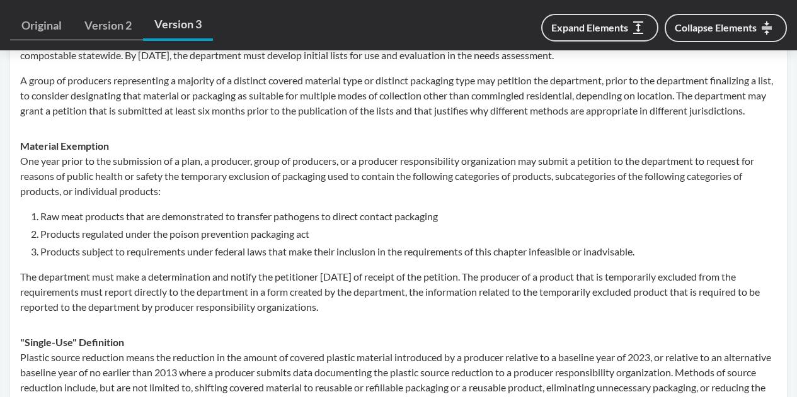
scroll to position [7809, 0]
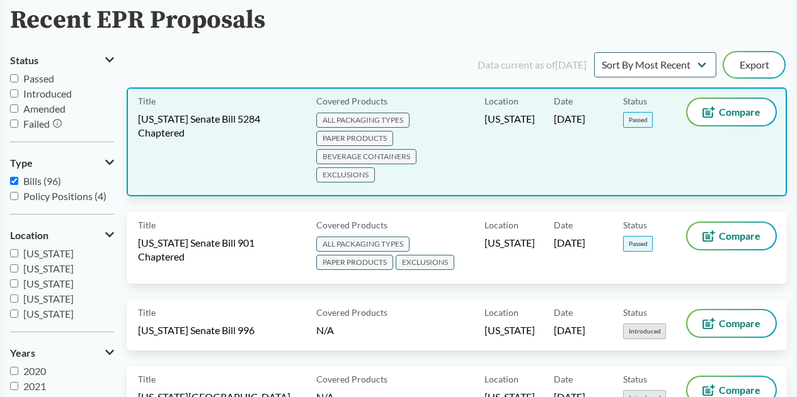
scroll to position [63, 0]
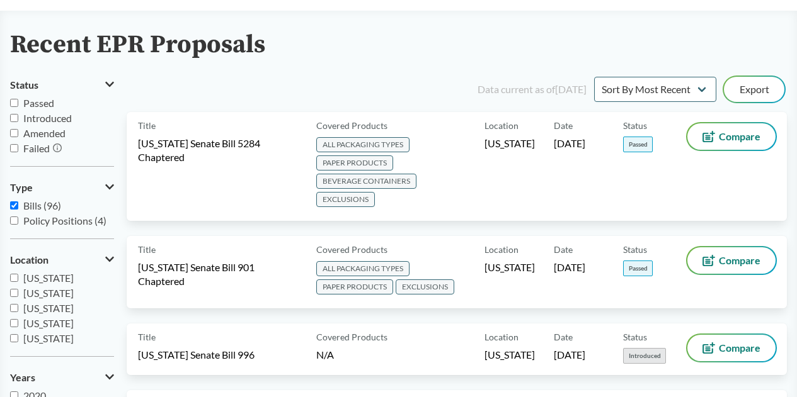
click at [24, 105] on span "Passed" at bounding box center [38, 103] width 31 height 12
click at [18, 105] on input "Passed" at bounding box center [14, 103] width 8 height 8
checkbox input "true"
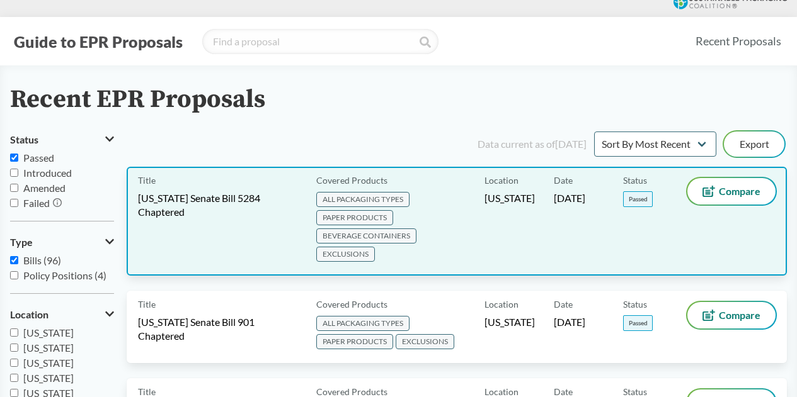
scroll to position [0, 0]
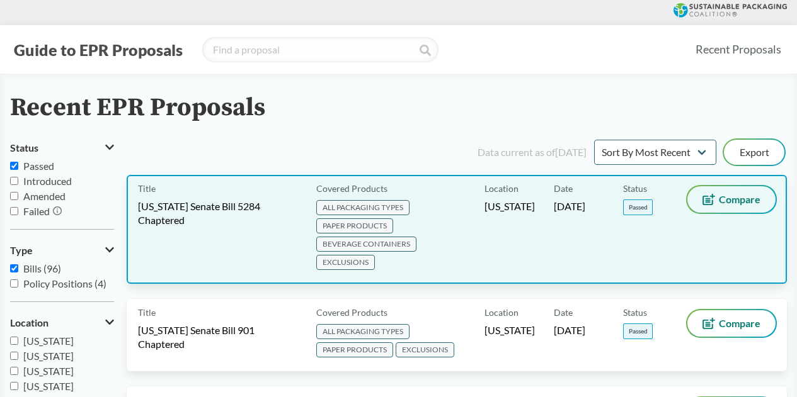
click at [748, 203] on span "Compare" at bounding box center [740, 200] width 42 height 10
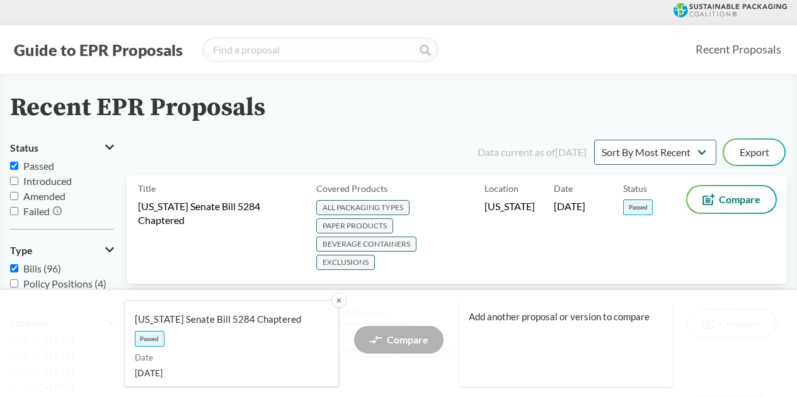
click at [748, 152] on button "Export" at bounding box center [754, 152] width 60 height 25
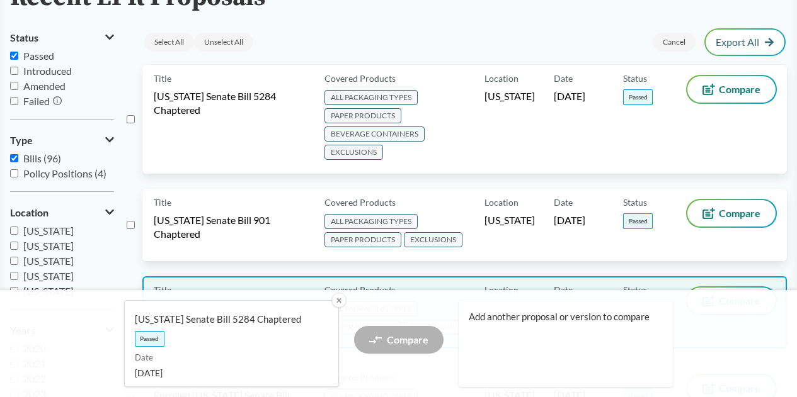
scroll to position [126, 0]
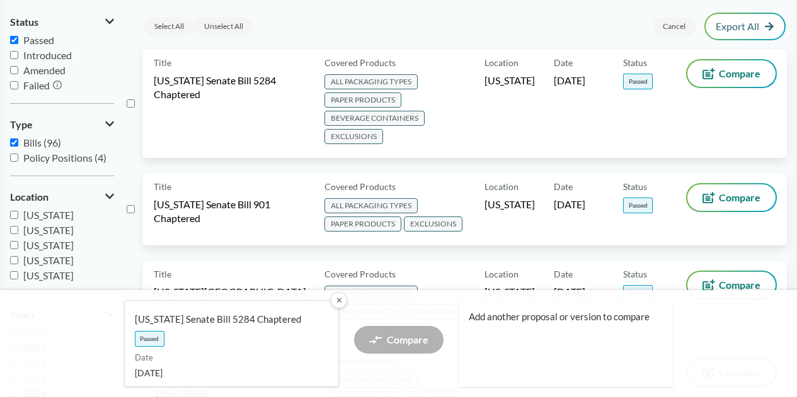
click at [337, 302] on button "✕" at bounding box center [338, 300] width 16 height 16
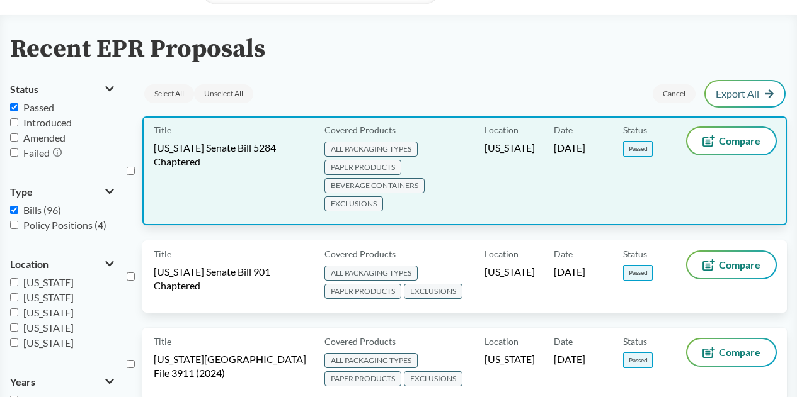
scroll to position [0, 0]
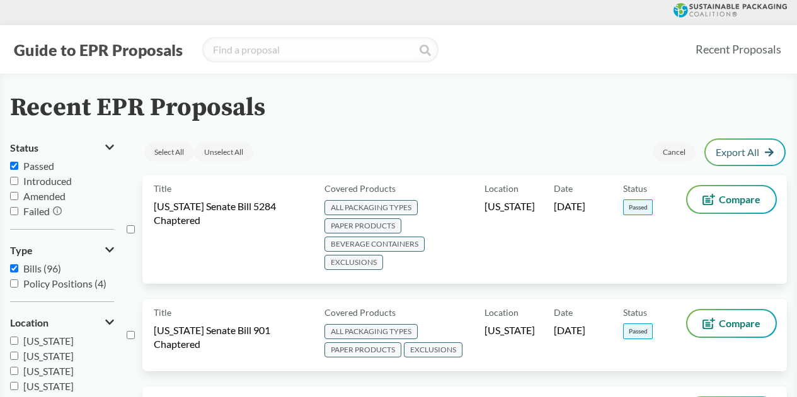
click at [129, 229] on input "checkbox" at bounding box center [131, 229] width 8 height 8
checkbox input "true"
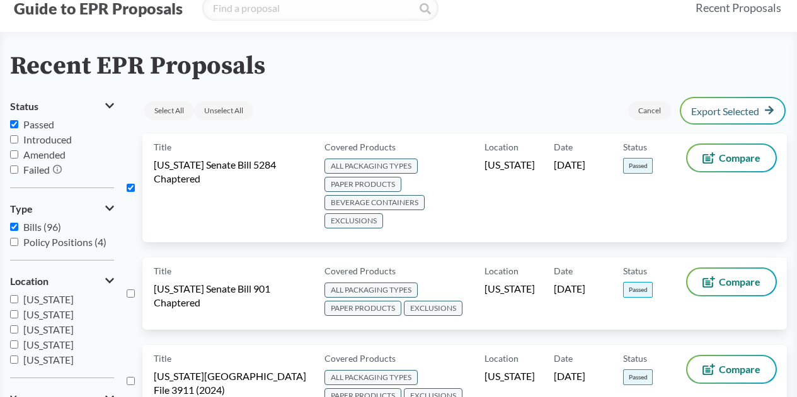
scroll to position [63, 0]
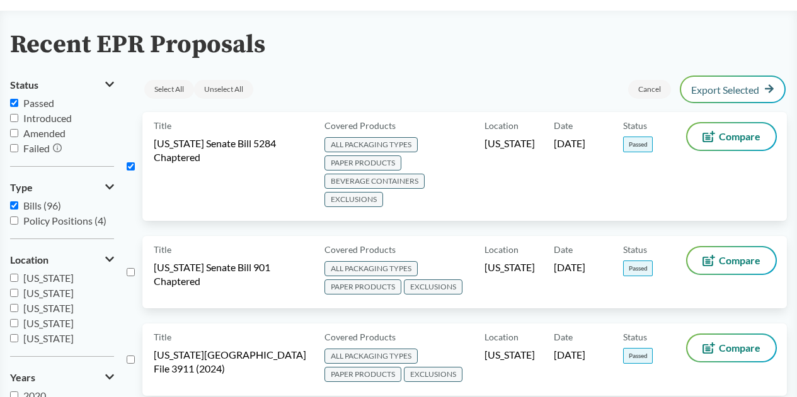
click at [134, 271] on input "checkbox" at bounding box center [131, 272] width 8 height 8
checkbox input "true"
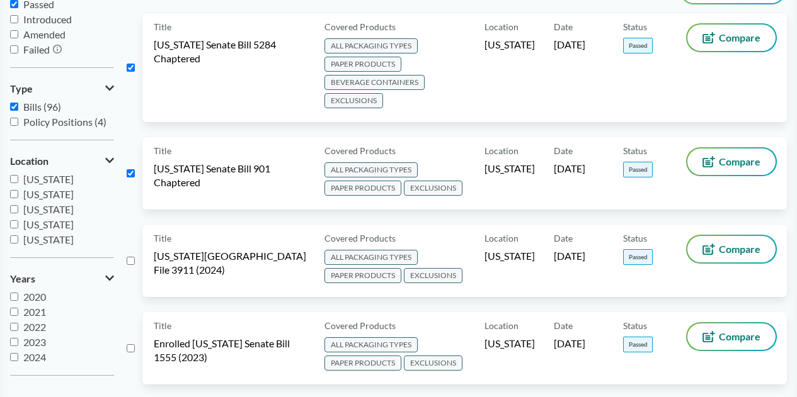
scroll to position [189, 0]
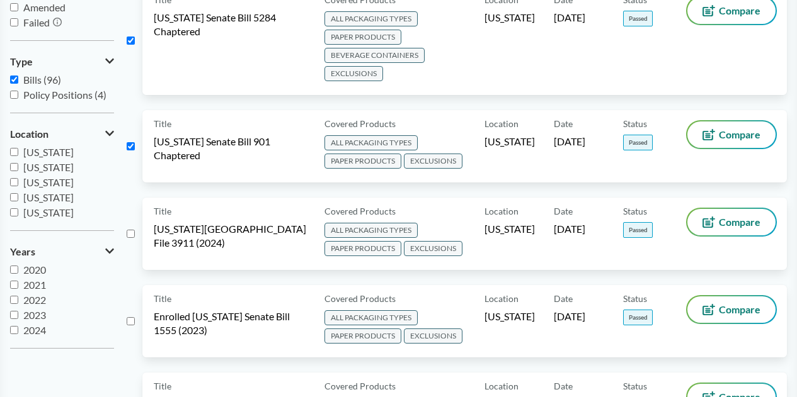
click at [130, 236] on div "Title [US_STATE] House File 3911 (2024) Covered Products ALL PACKAGING TYPES PA…" at bounding box center [457, 242] width 660 height 88
click at [130, 319] on input "checkbox" at bounding box center [131, 321] width 8 height 8
checkbox input "true"
click at [132, 230] on input "checkbox" at bounding box center [131, 234] width 8 height 8
checkbox input "true"
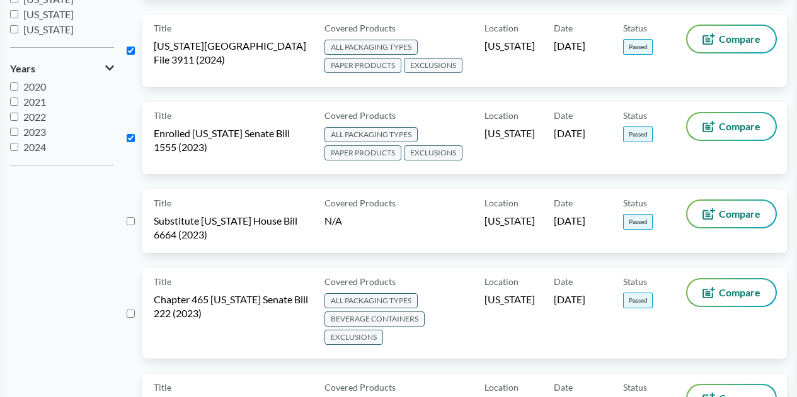
scroll to position [378, 0]
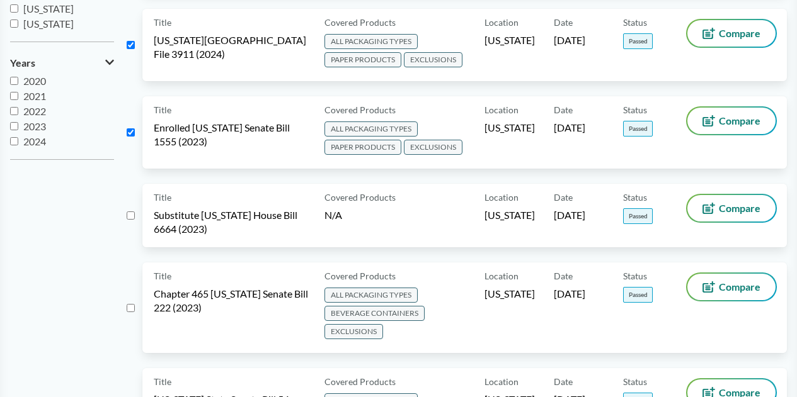
click at [135, 215] on div "Title Substitute [US_STATE] House Bill 6664 (2023) Covered Products N/A Locatio…" at bounding box center [457, 223] width 660 height 79
click at [129, 215] on input "checkbox" at bounding box center [131, 216] width 8 height 8
checkbox input "true"
click at [131, 304] on input "checkbox" at bounding box center [131, 308] width 8 height 8
checkbox input "true"
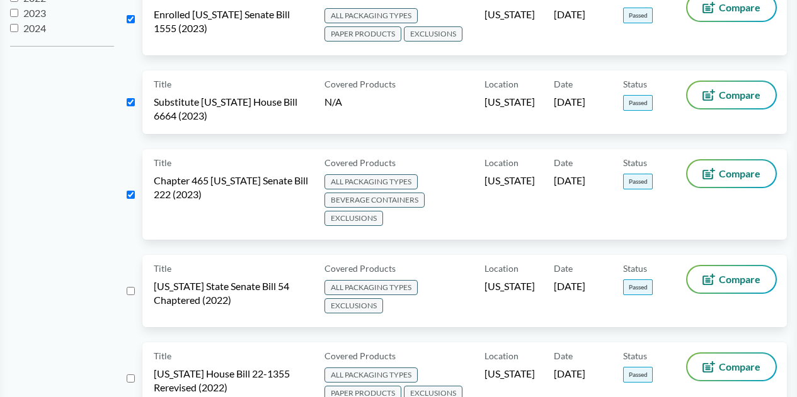
scroll to position [504, 0]
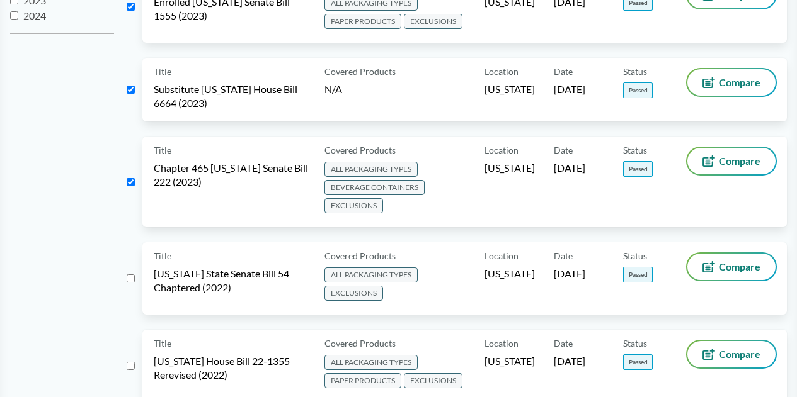
click at [127, 275] on input "checkbox" at bounding box center [131, 279] width 8 height 8
checkbox input "true"
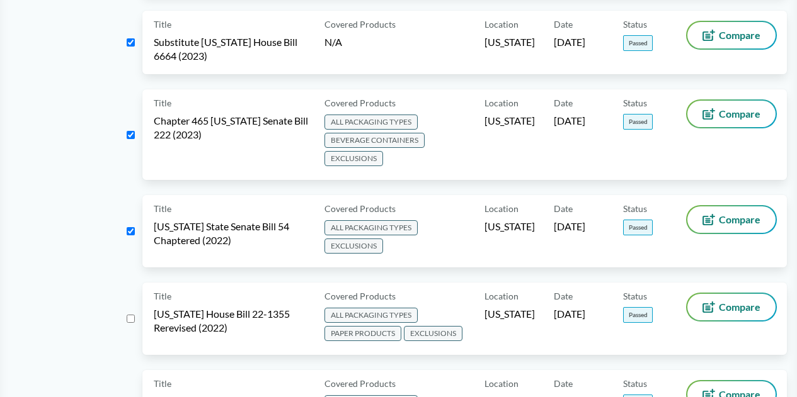
scroll to position [567, 0]
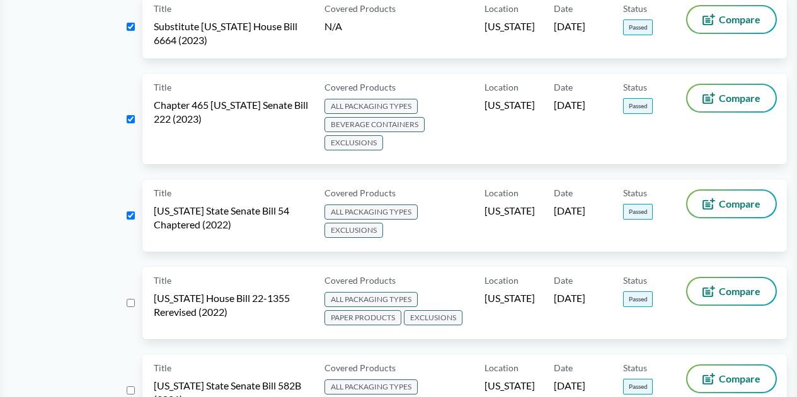
click at [125, 297] on aside "Status Passed Introduced Amended Failed Type Bills (96) Policy Positions (4) Lo…" at bounding box center [68, 90] width 117 height 1038
click at [130, 299] on input "checkbox" at bounding box center [131, 303] width 8 height 8
checkbox input "true"
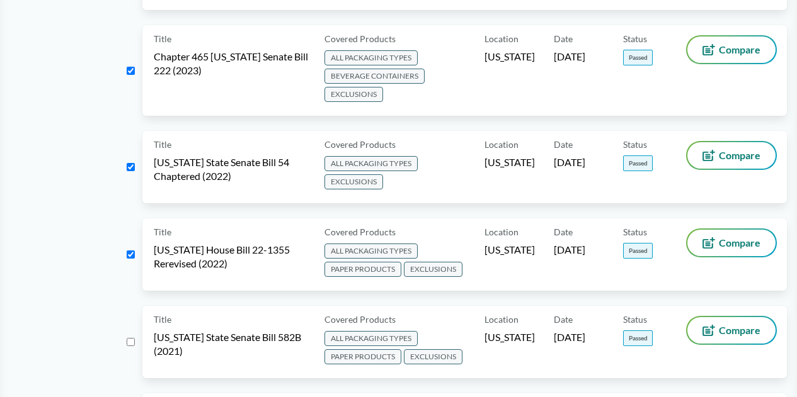
scroll to position [630, 0]
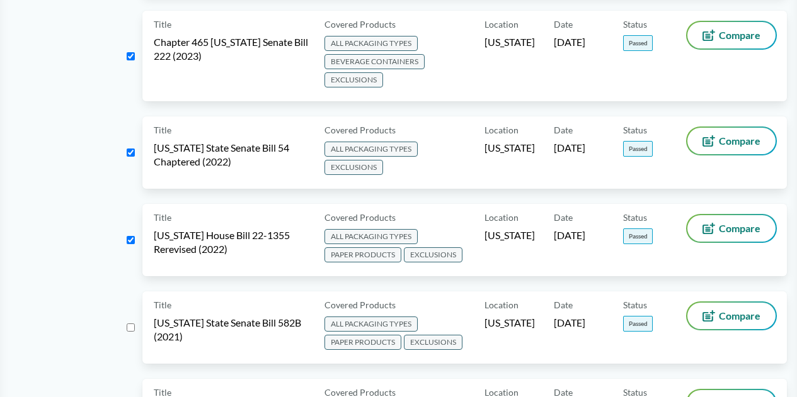
click at [132, 329] on div "Title [US_STATE] State Senate Bill 582B (2021) Covered Products ALL PACKAGING T…" at bounding box center [457, 336] width 660 height 88
click at [132, 316] on div "Title [US_STATE] State Senate Bill 582B (2021) Covered Products ALL PACKAGING T…" at bounding box center [457, 336] width 660 height 88
click at [132, 324] on input "checkbox" at bounding box center [131, 328] width 8 height 8
checkbox input "true"
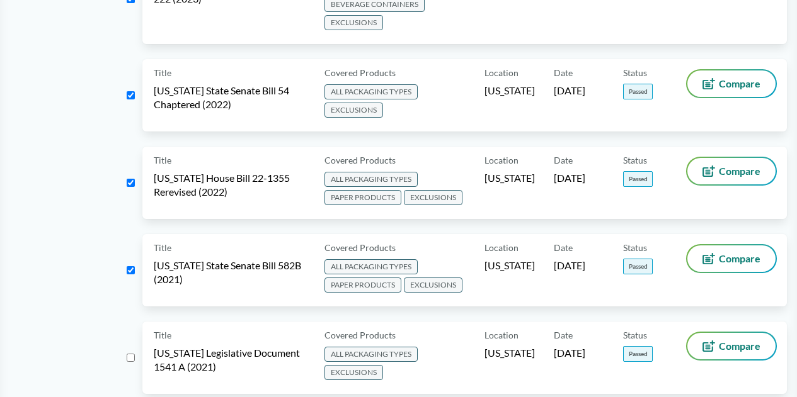
scroll to position [756, 0]
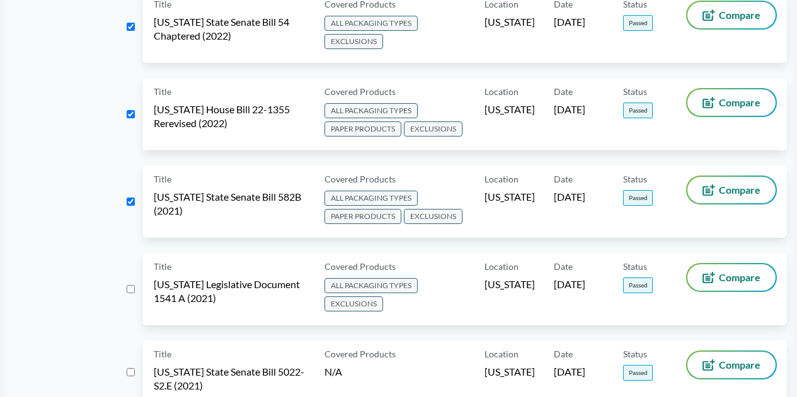
click at [130, 285] on input "checkbox" at bounding box center [131, 289] width 8 height 8
checkbox input "true"
click at [132, 368] on input "checkbox" at bounding box center [131, 372] width 8 height 8
checkbox input "true"
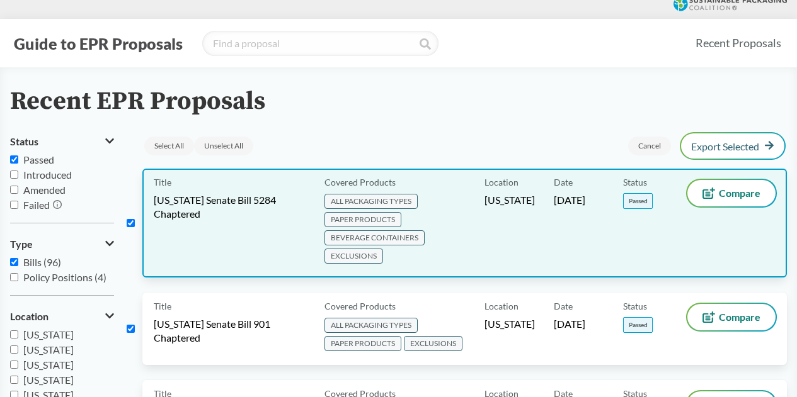
scroll to position [0, 0]
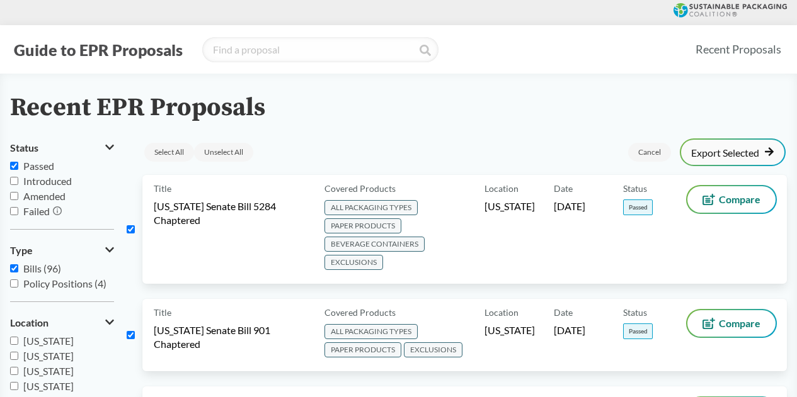
click at [737, 148] on link "Export Selected" at bounding box center [732, 152] width 83 height 11
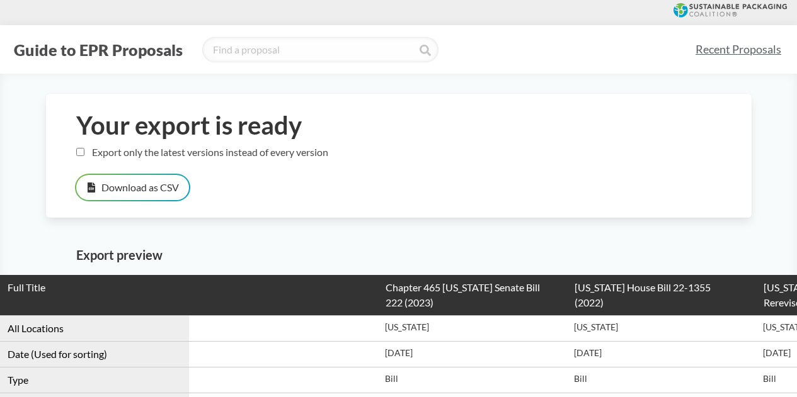
click at [82, 153] on input "Export only the latest versions instead of every version" at bounding box center [80, 152] width 8 height 8
checkbox input "true"
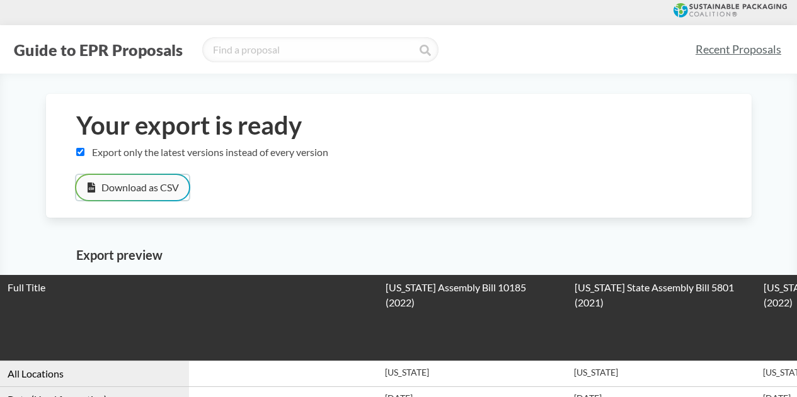
click at [164, 185] on button "Download as CSV" at bounding box center [132, 187] width 113 height 25
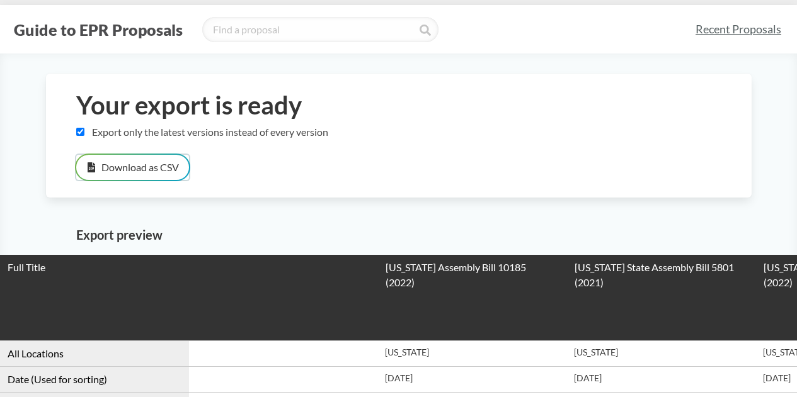
scroll to position [63, 0]
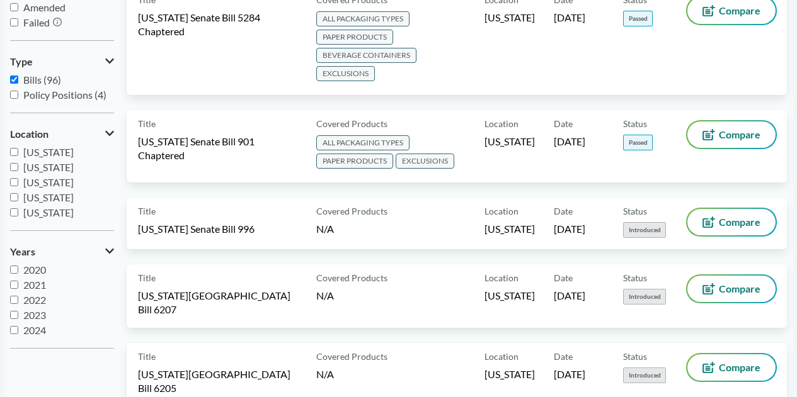
scroll to position [15, 0]
click at [14, 328] on input "2025" at bounding box center [14, 330] width 8 height 8
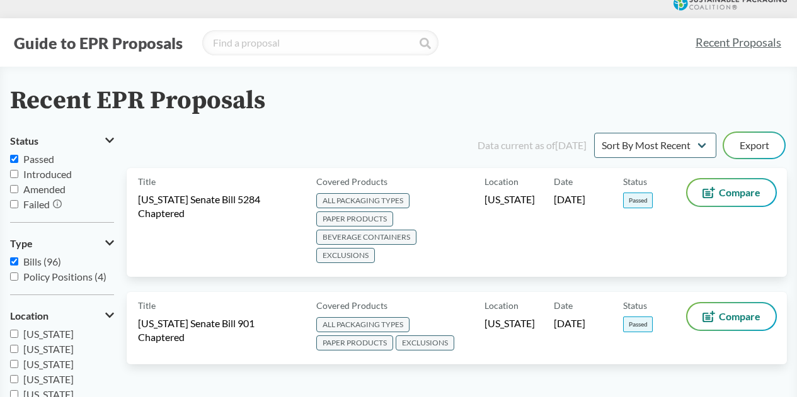
scroll to position [0, 0]
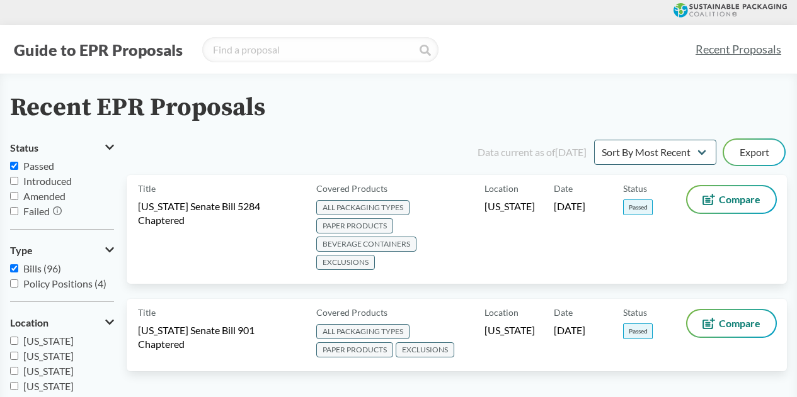
click at [742, 50] on link "Recent Proposals" at bounding box center [738, 49] width 97 height 28
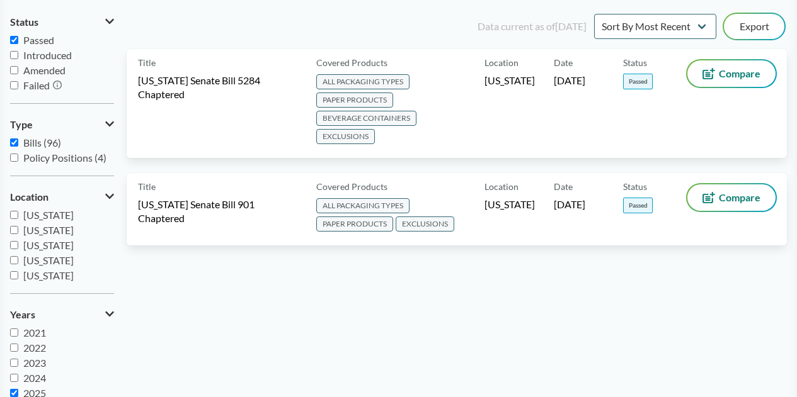
scroll to position [189, 0]
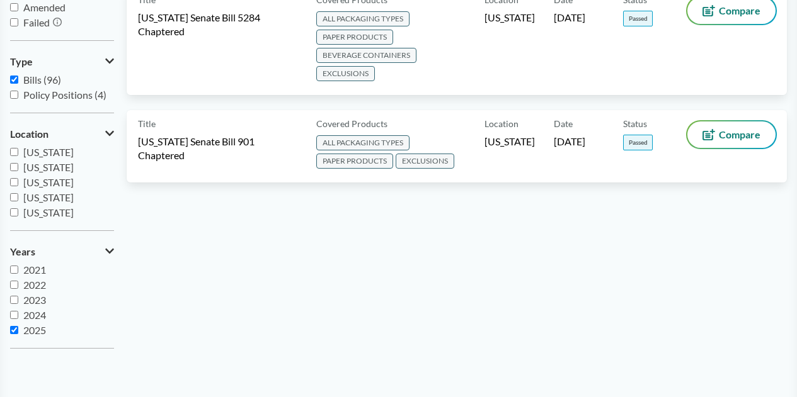
click at [16, 329] on input "2025" at bounding box center [14, 330] width 8 height 8
checkbox input "false"
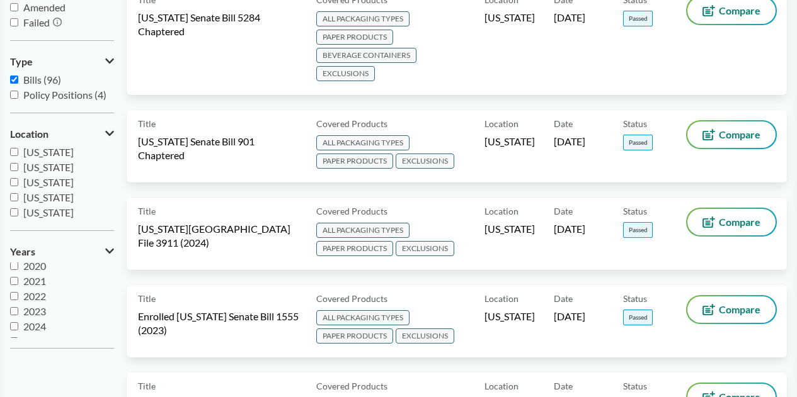
scroll to position [0, 0]
click at [12, 89] on label "Policy Positions (4)" at bounding box center [62, 95] width 104 height 15
click at [12, 91] on input "Policy Positions (4)" at bounding box center [14, 95] width 8 height 8
checkbox input "true"
click at [14, 79] on input "Bills (96)" at bounding box center [14, 80] width 8 height 8
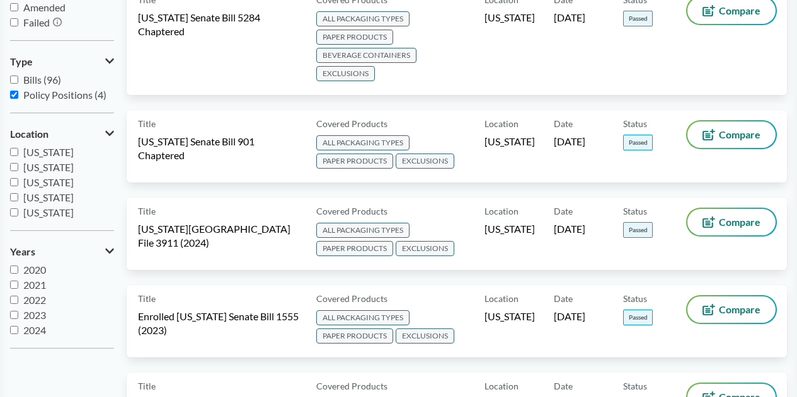
checkbox input "false"
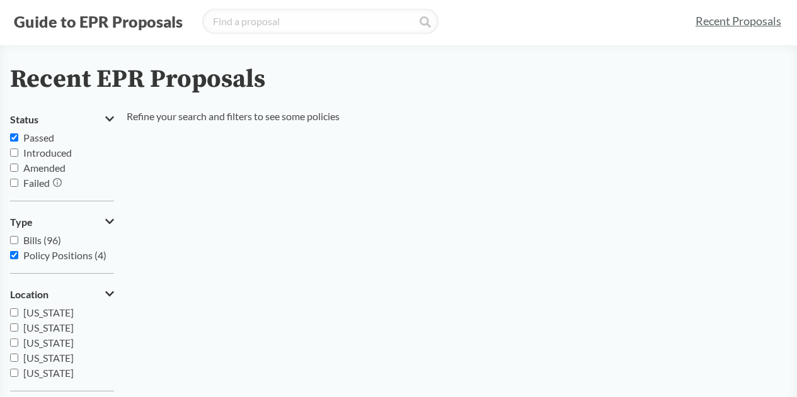
scroll to position [63, 0]
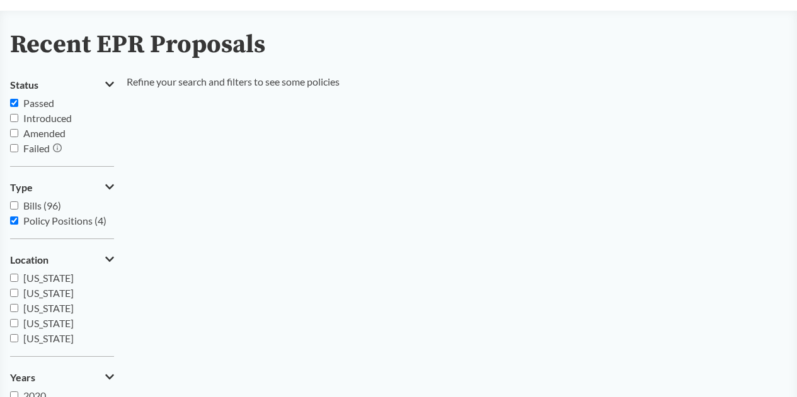
click at [15, 115] on input "Introduced" at bounding box center [14, 118] width 8 height 8
checkbox input "true"
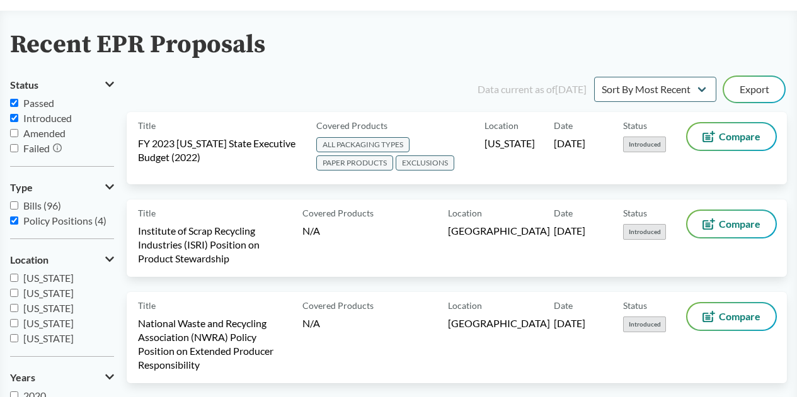
click at [14, 103] on input "Passed" at bounding box center [14, 103] width 8 height 8
checkbox input "false"
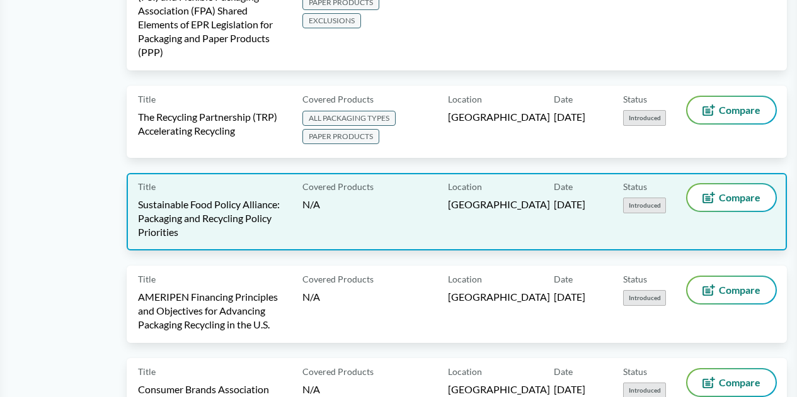
scroll to position [916, 0]
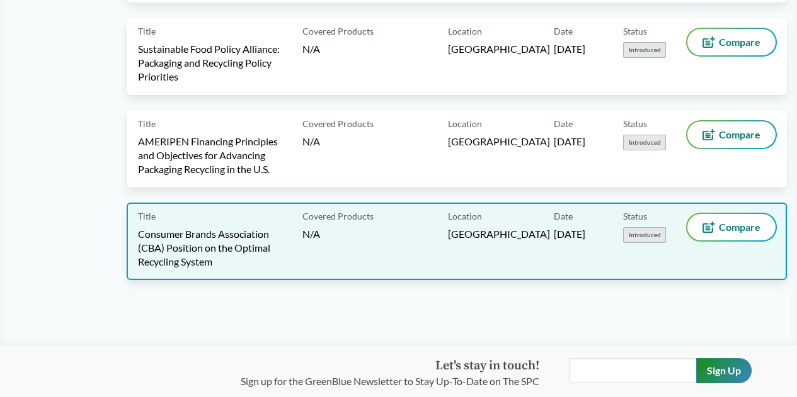
click at [219, 227] on span "Consumer Brands Association (CBA) Position on the Optimal Recycling System" at bounding box center [212, 248] width 149 height 42
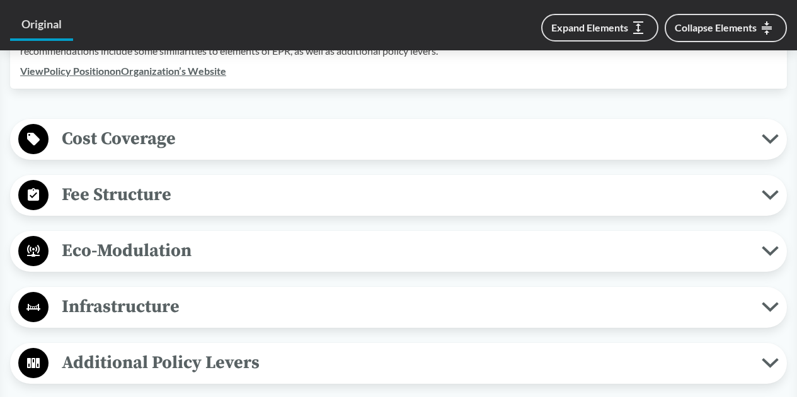
scroll to position [504, 0]
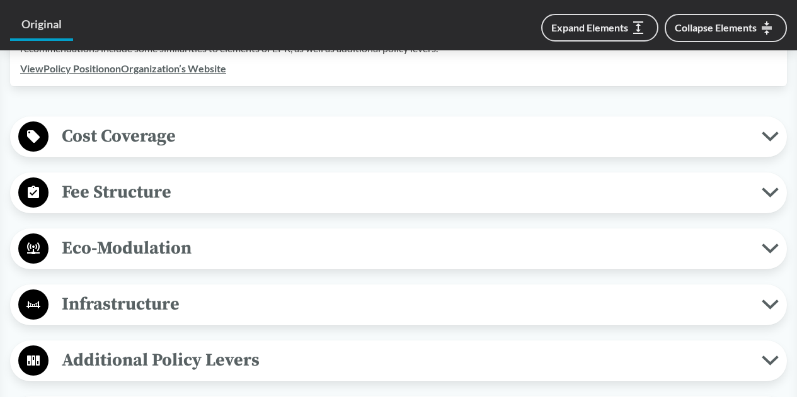
click at [286, 139] on span "Cost Coverage" at bounding box center [404, 136] width 713 height 28
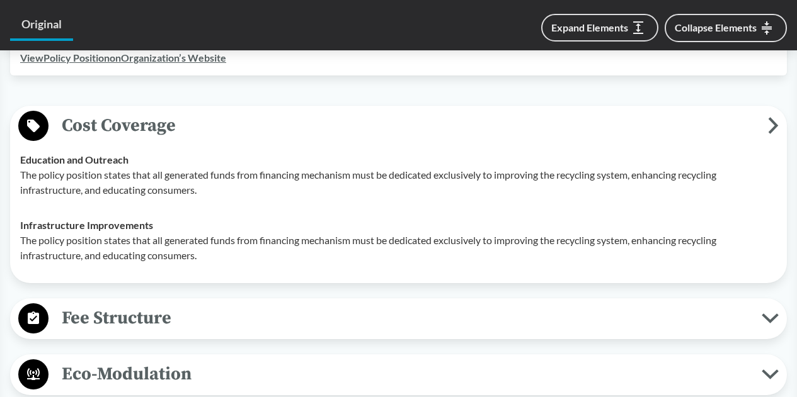
scroll to position [567, 0]
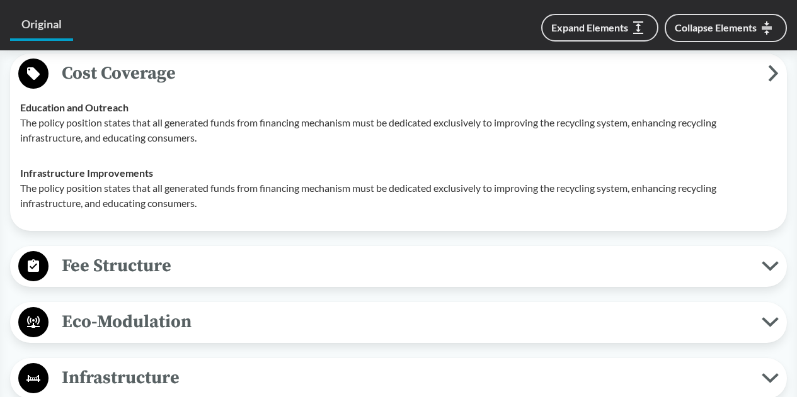
click at [272, 256] on span "Fee Structure" at bounding box center [404, 266] width 713 height 28
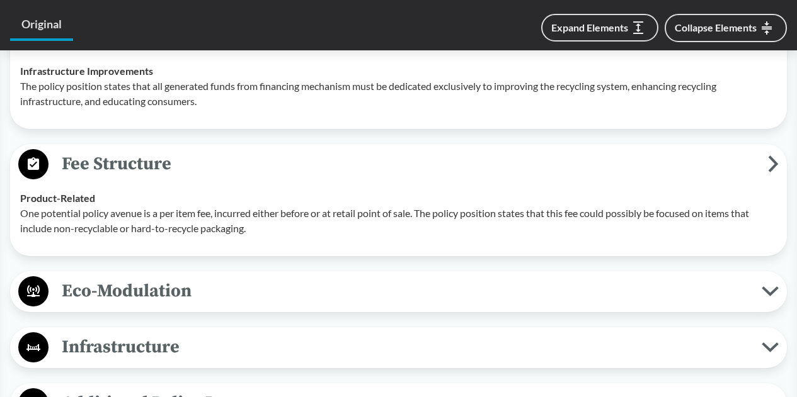
scroll to position [693, 0]
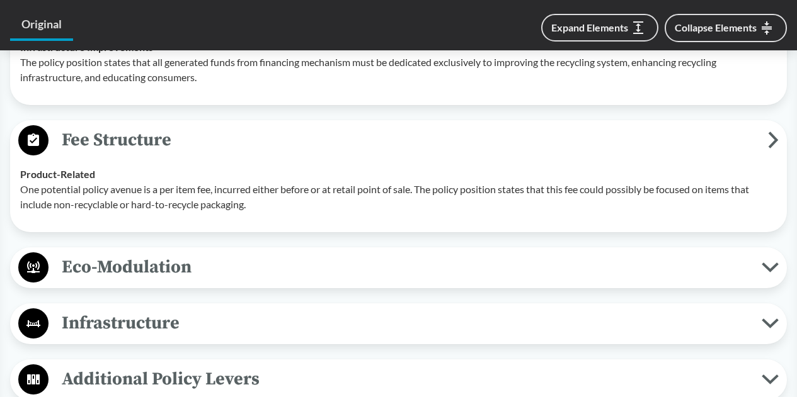
click at [219, 281] on span "Eco-Modulation" at bounding box center [404, 267] width 713 height 28
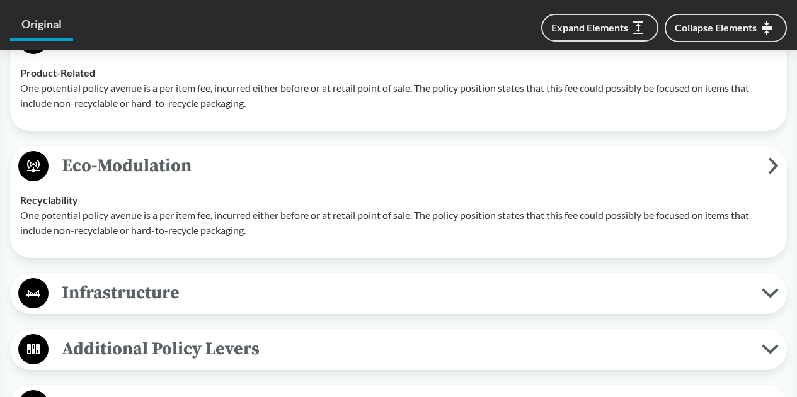
scroll to position [819, 0]
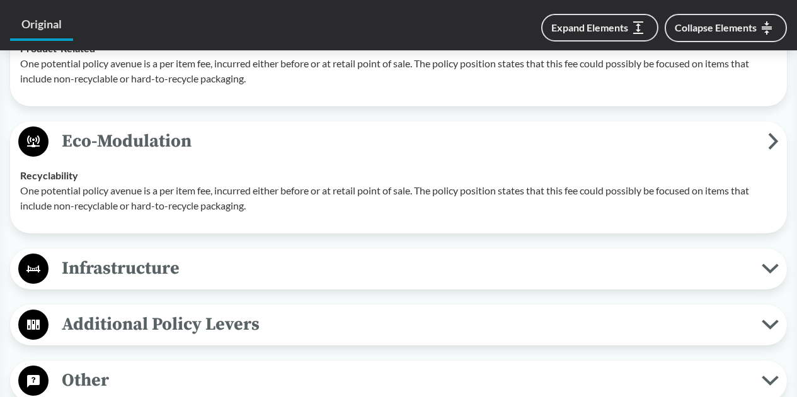
click at [221, 270] on span "Infrastructure" at bounding box center [404, 268] width 713 height 28
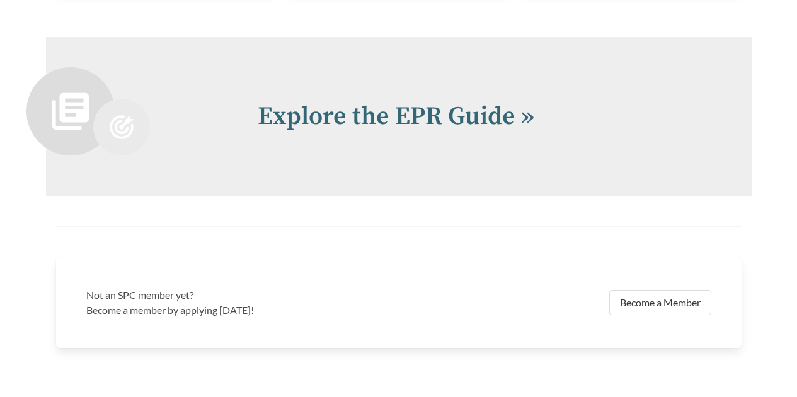
scroll to position [2757, 0]
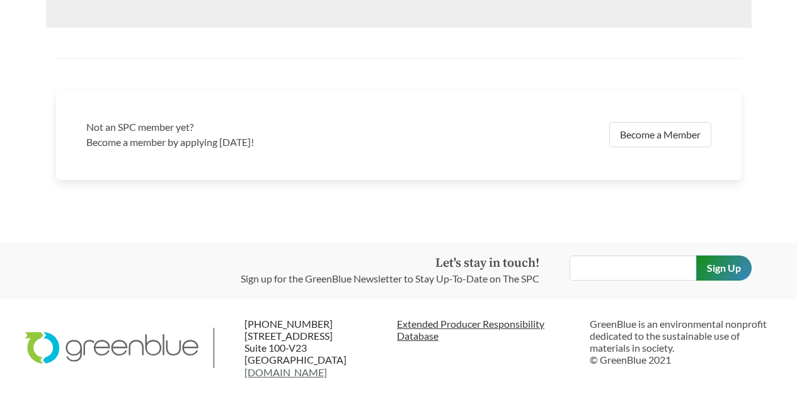
click at [401, 324] on link "Extended Producer Responsibility Database" at bounding box center [488, 330] width 183 height 24
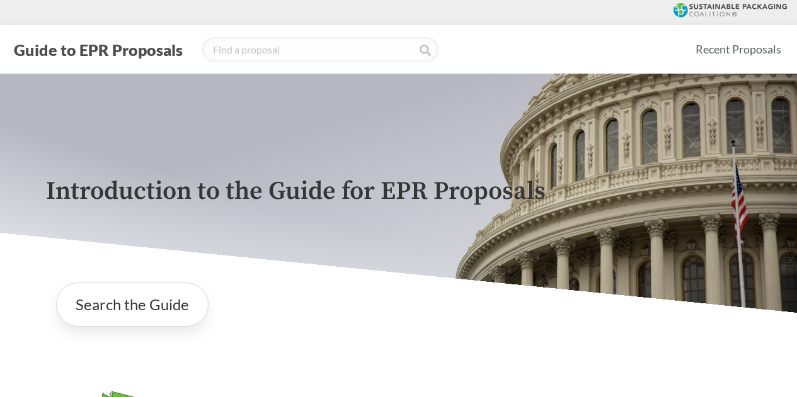
click at [702, 8] on icon at bounding box center [738, 10] width 98 height 13
